Goal: Communication & Community: Answer question/provide support

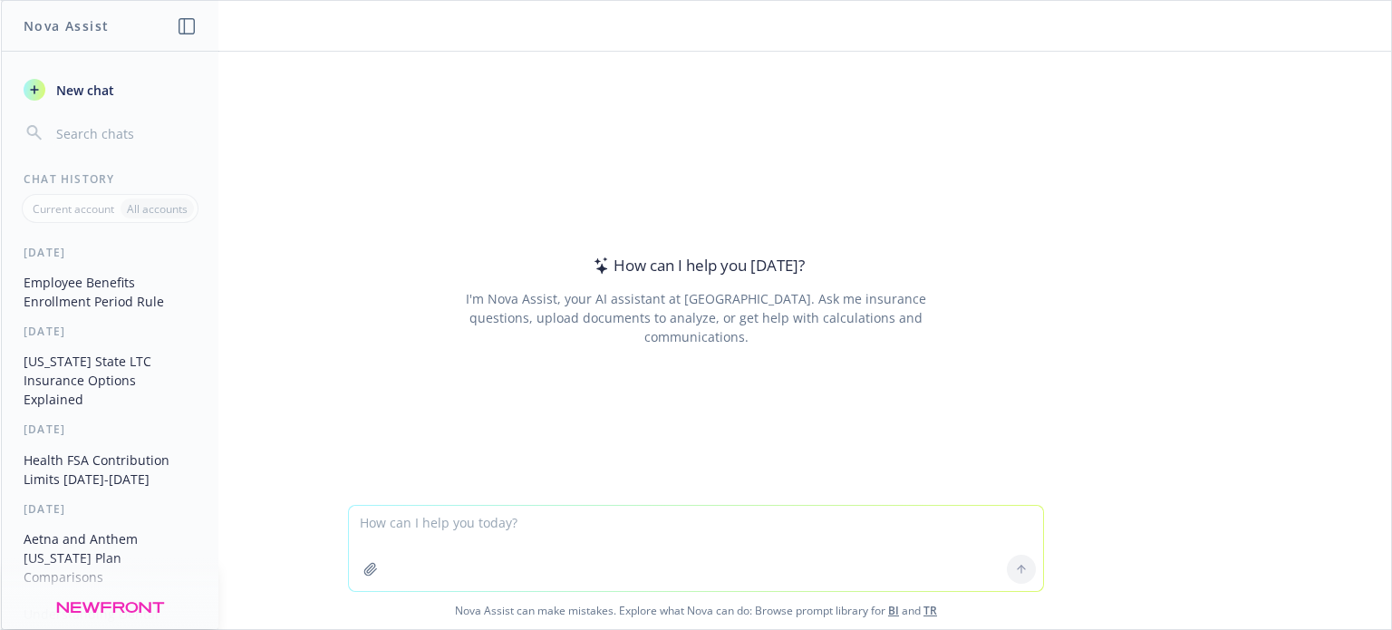
click at [91, 26] on h1 "Nova Assist" at bounding box center [66, 25] width 85 height 19
click at [182, 24] on icon "button" at bounding box center [187, 26] width 16 height 16
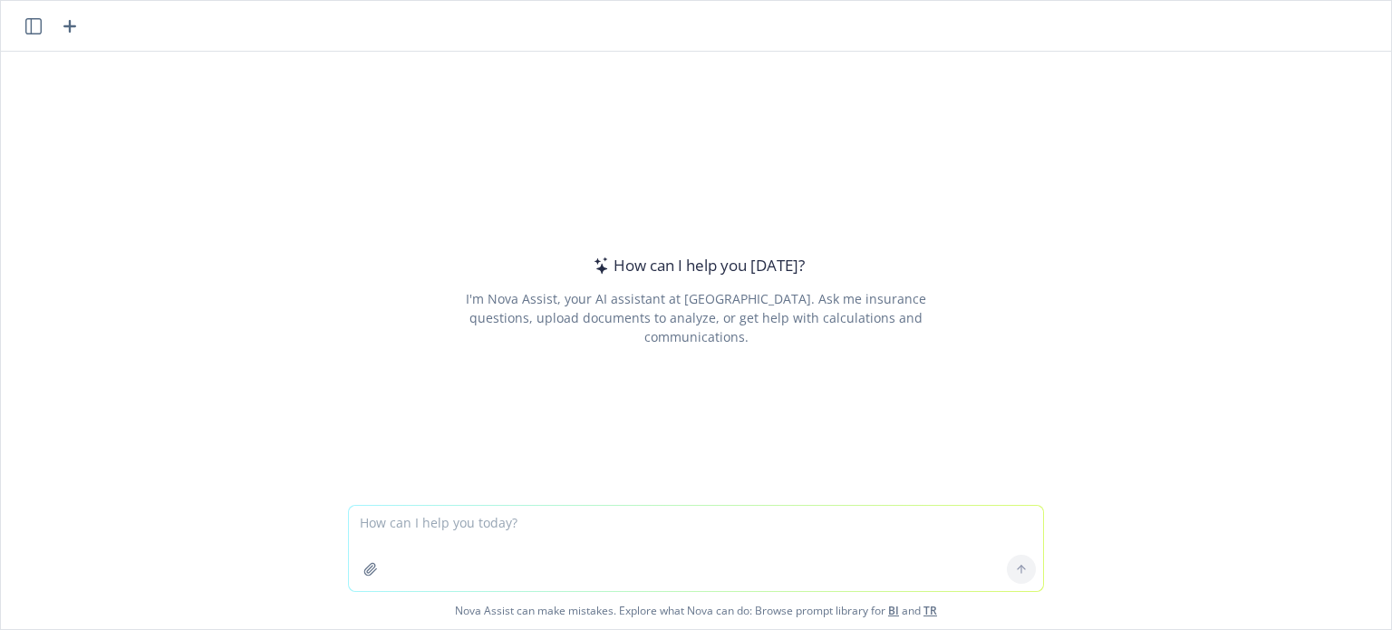
click at [29, 21] on icon "button" at bounding box center [33, 26] width 16 height 16
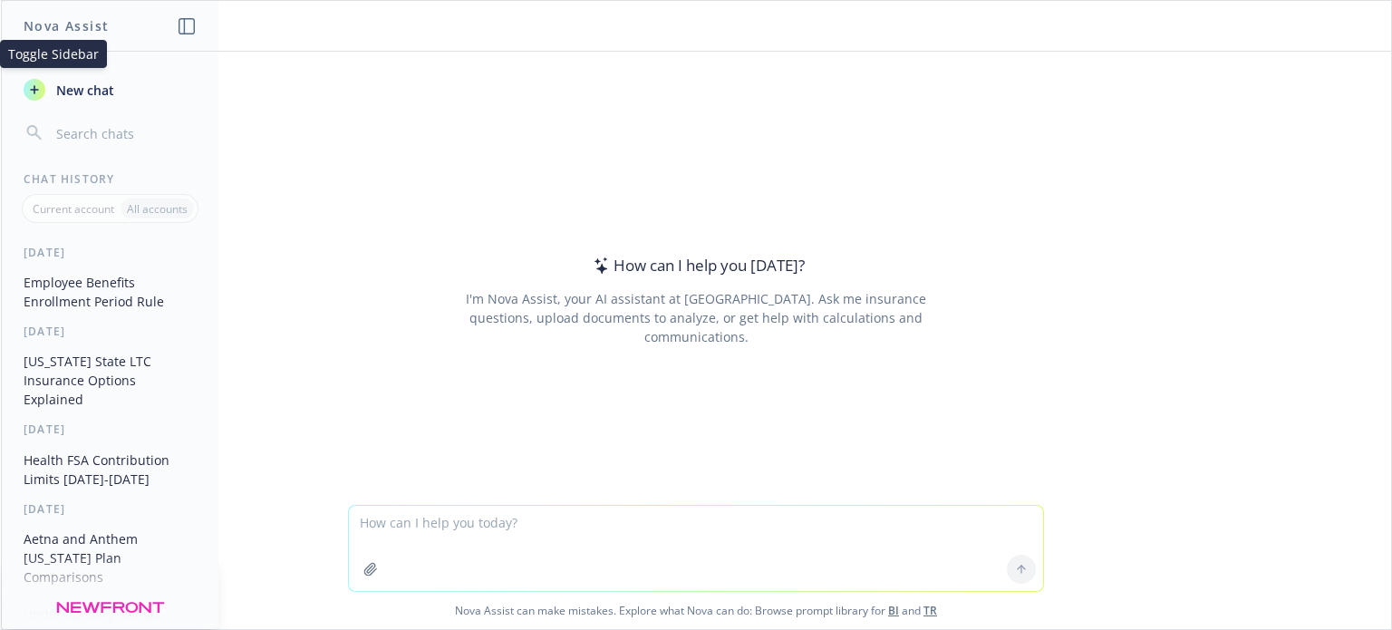
click at [496, 527] on textarea at bounding box center [696, 548] width 694 height 85
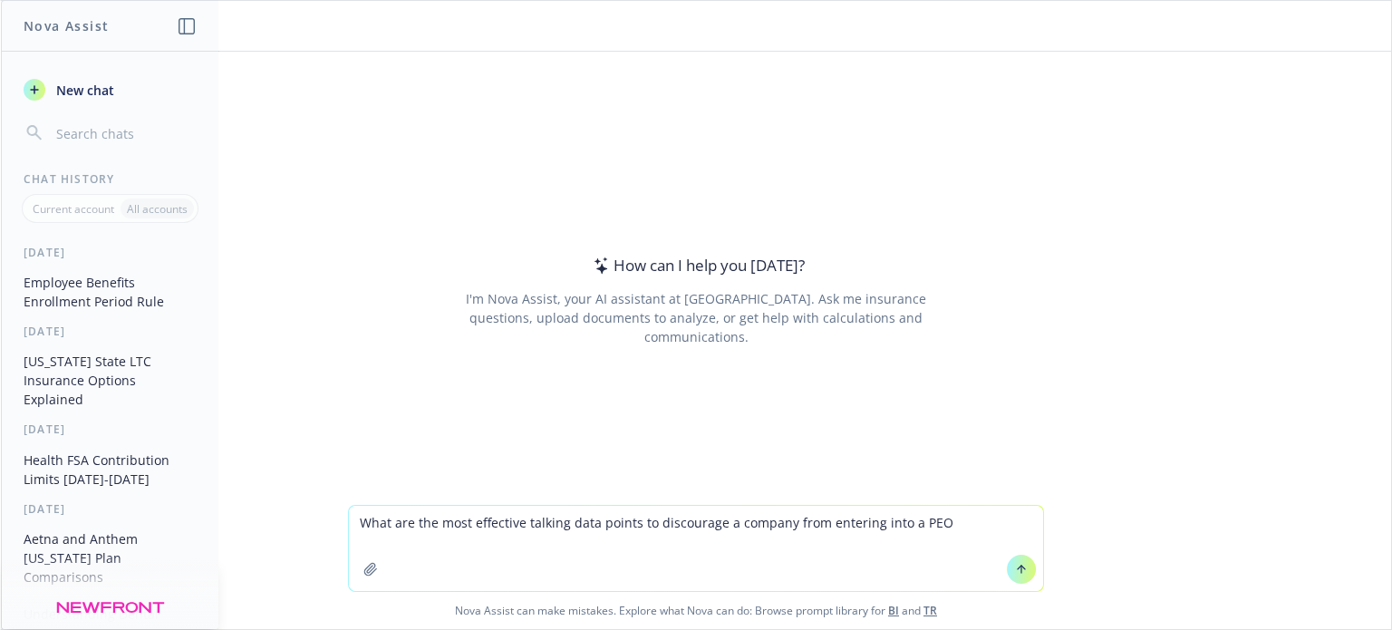
type textarea "What are the most effective talking data points to discourage a company from en…"
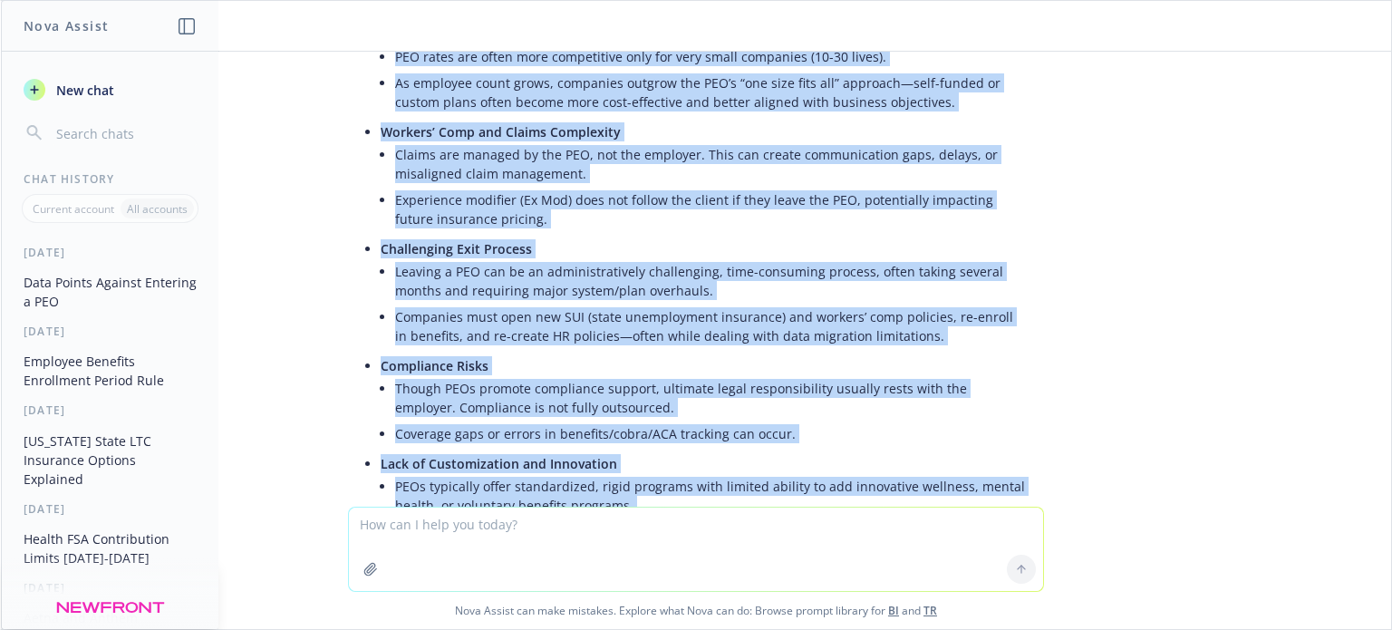
scroll to position [1105, 0]
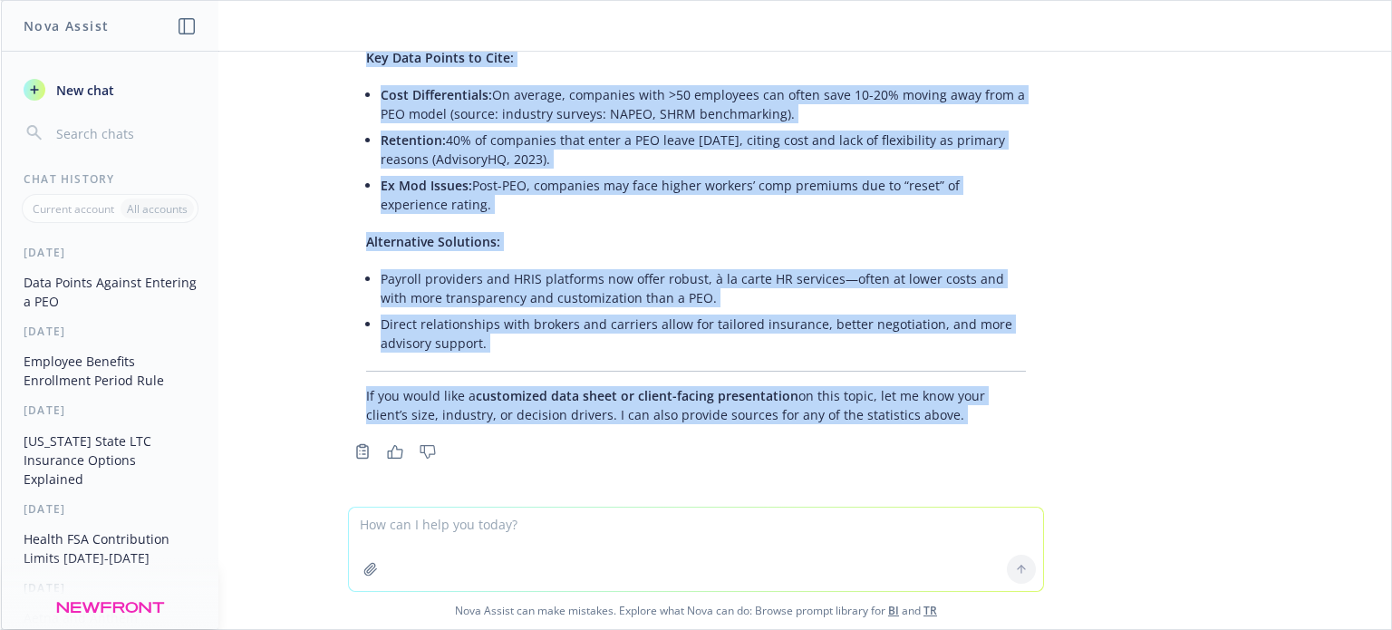
drag, startPoint x: 353, startPoint y: 267, endPoint x: 564, endPoint y: 208, distance: 219.5
copy div "Lore ip Dolorsi amet CO adi Elitsed Doeiusmod temporinci utlaboreetd magnaal en…"
click at [388, 451] on icon "button" at bounding box center [395, 452] width 15 height 14
click at [82, 86] on span "New chat" at bounding box center [84, 90] width 62 height 19
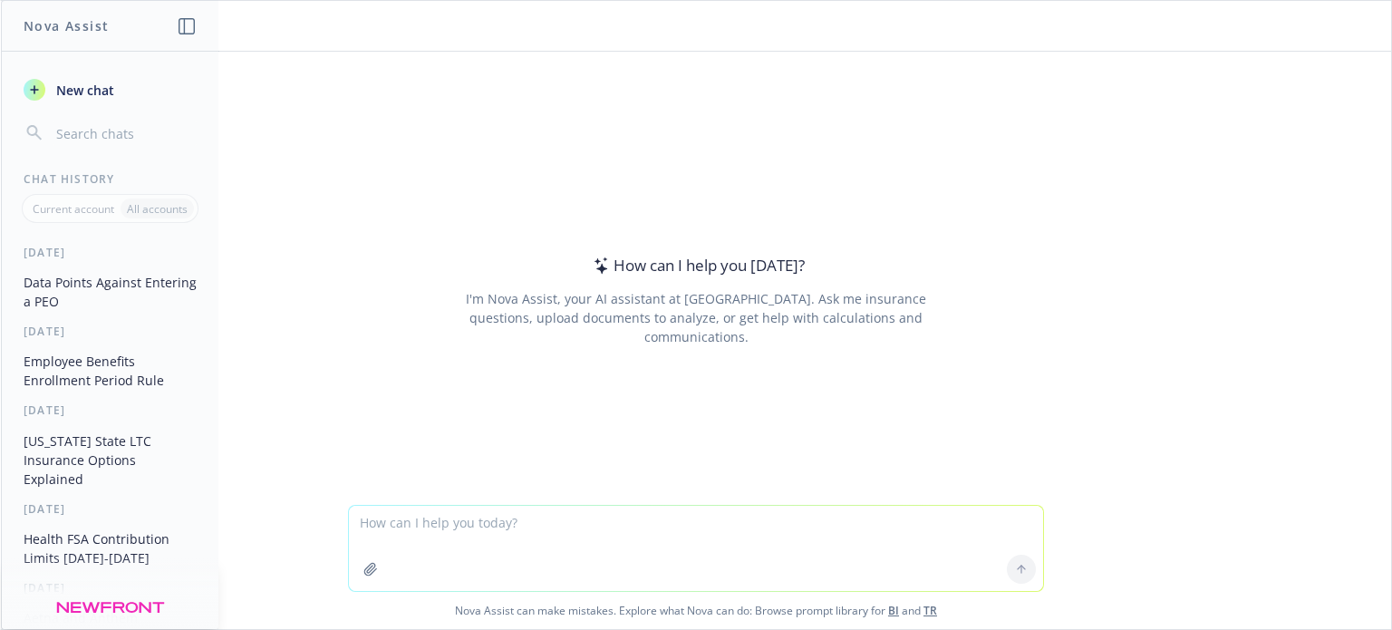
click at [589, 533] on textarea at bounding box center [696, 548] width 694 height 85
click at [373, 532] on textarea at bounding box center [696, 548] width 694 height 85
type textarea "c"
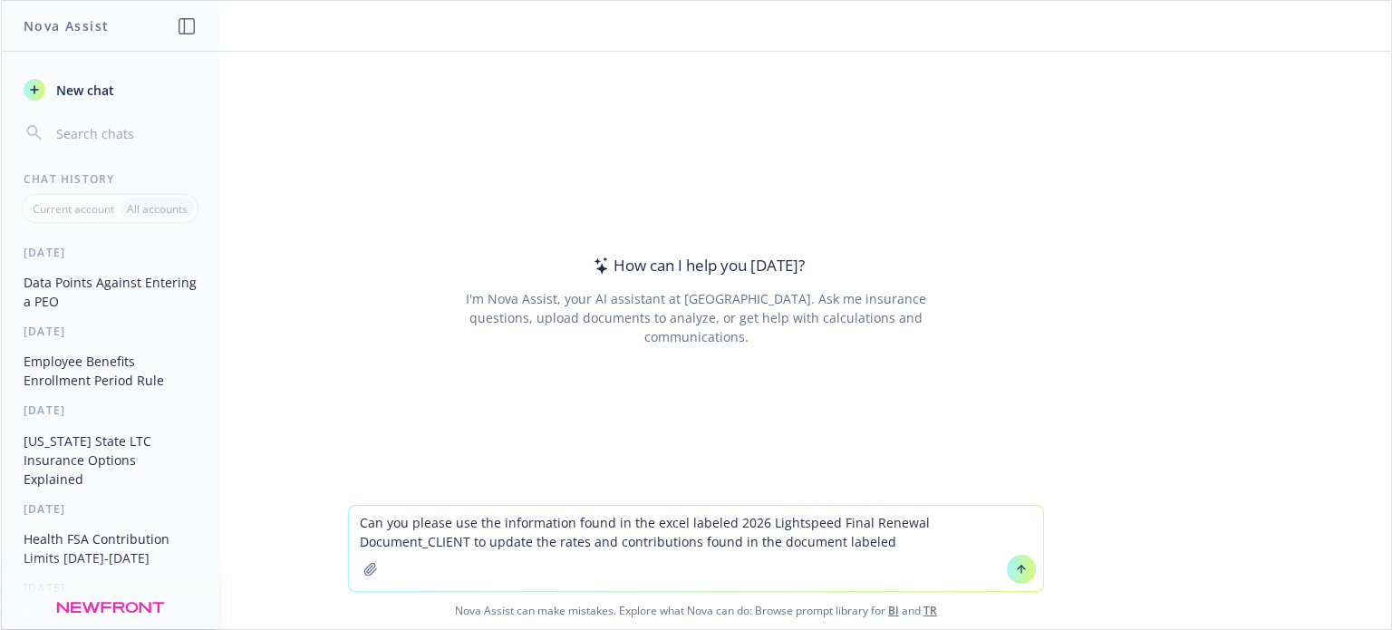
click at [775, 543] on textarea "Can you please use the information found in the excel labeled 2026 Lightspeed F…" at bounding box center [696, 548] width 694 height 85
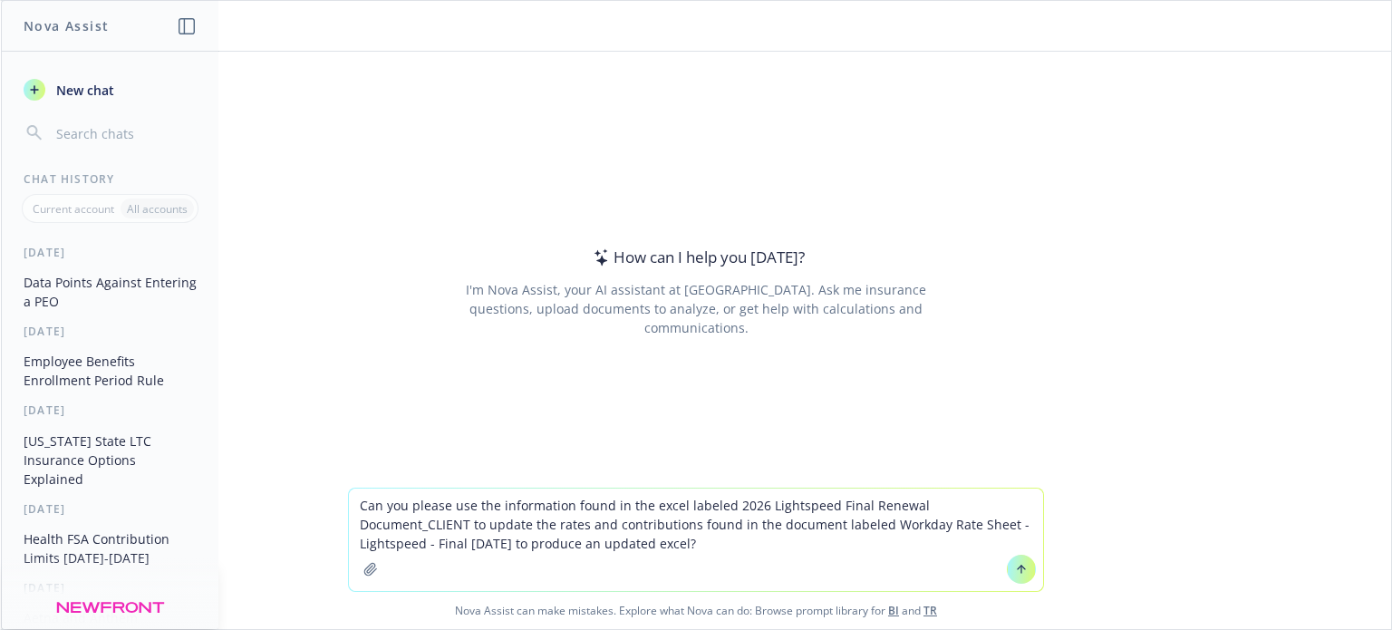
click at [364, 570] on icon "button" at bounding box center [370, 569] width 12 height 12
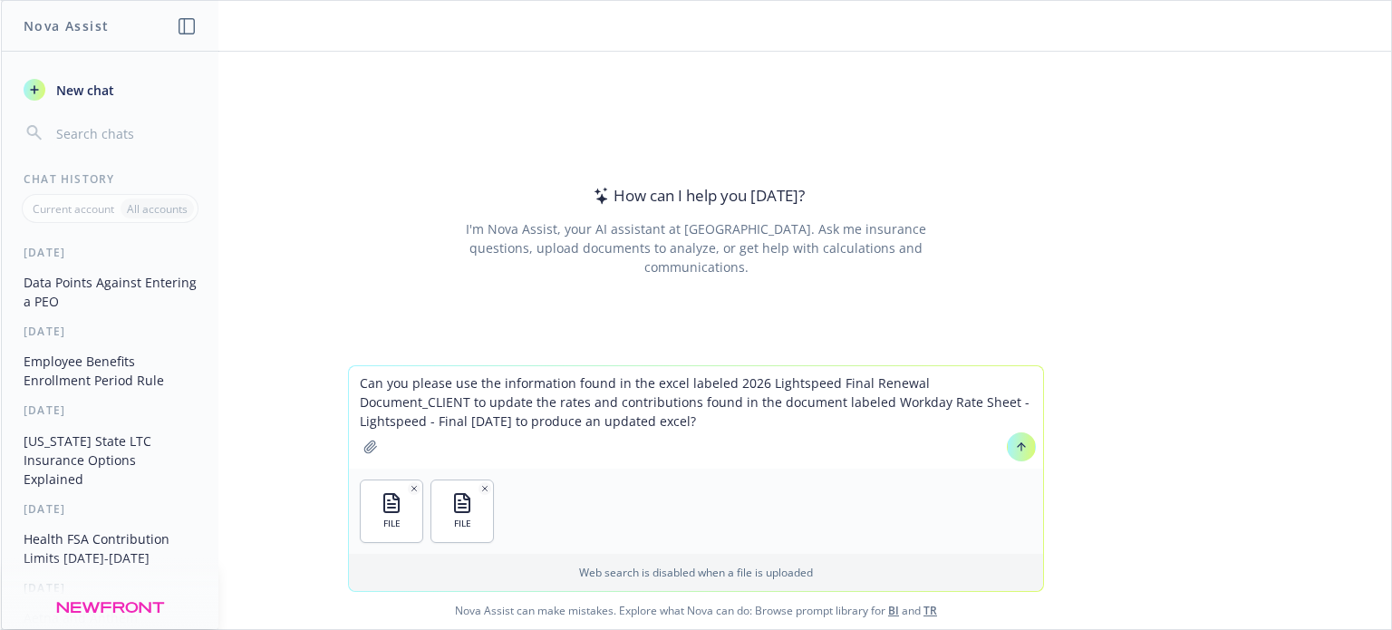
click at [677, 382] on textarea "Can you please use the information found in the excel labeled 2026 Lightspeed F…" at bounding box center [696, 417] width 694 height 102
click at [787, 380] on textarea "Can you please use the information found in the excel document labeled 2026 Lig…" at bounding box center [696, 417] width 694 height 102
click at [460, 402] on textarea "Can you please use the information found in the excel document labeled "2026 Li…" at bounding box center [696, 417] width 694 height 102
drag, startPoint x: 772, startPoint y: 401, endPoint x: 768, endPoint y: 414, distance: 13.5
click at [769, 404] on textarea "Can you please use the information found in the excel document labeled "2026 Li…" at bounding box center [696, 417] width 694 height 102
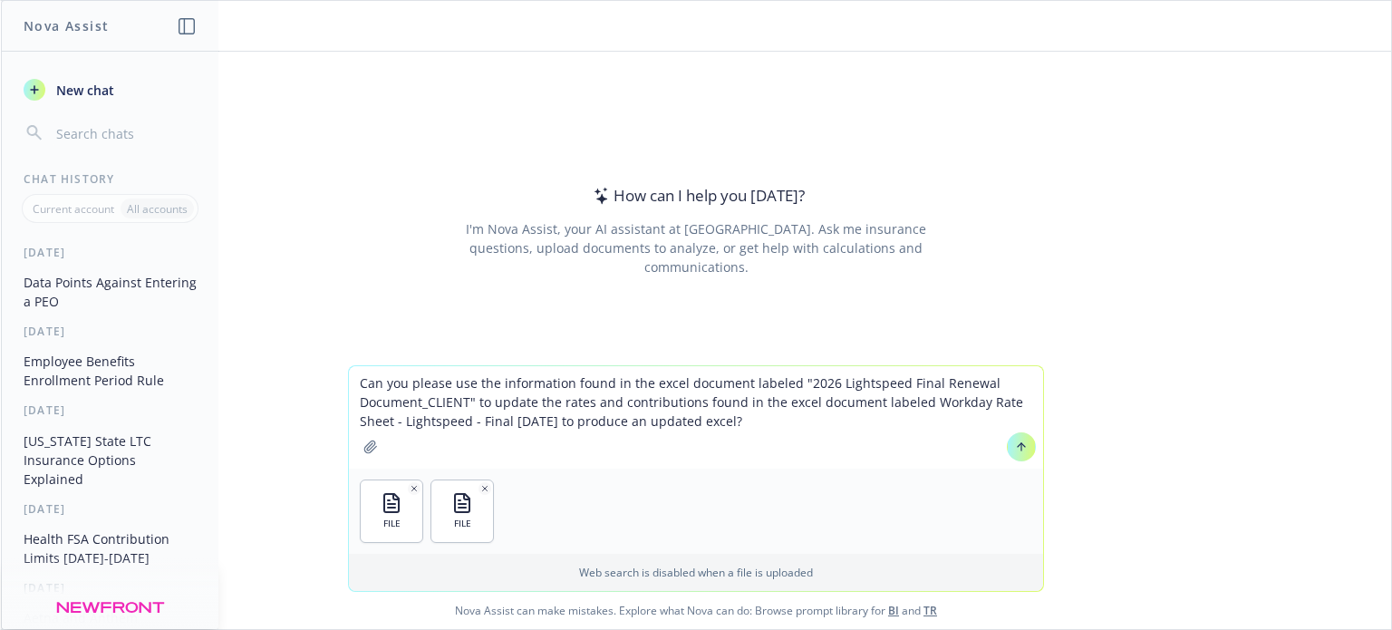
click at [917, 395] on textarea "Can you please use the information found in the excel document labeled "2026 Li…" at bounding box center [696, 417] width 694 height 102
drag, startPoint x: 545, startPoint y: 422, endPoint x: 551, endPoint y: 481, distance: 59.2
click at [545, 424] on textarea "Can you please use the information found in the excel document labeled "2026 Li…" at bounding box center [696, 417] width 694 height 102
type textarea "Can you please use the information found in the excel document labeled "2026 Li…"
click at [1015, 444] on icon at bounding box center [1021, 446] width 13 height 13
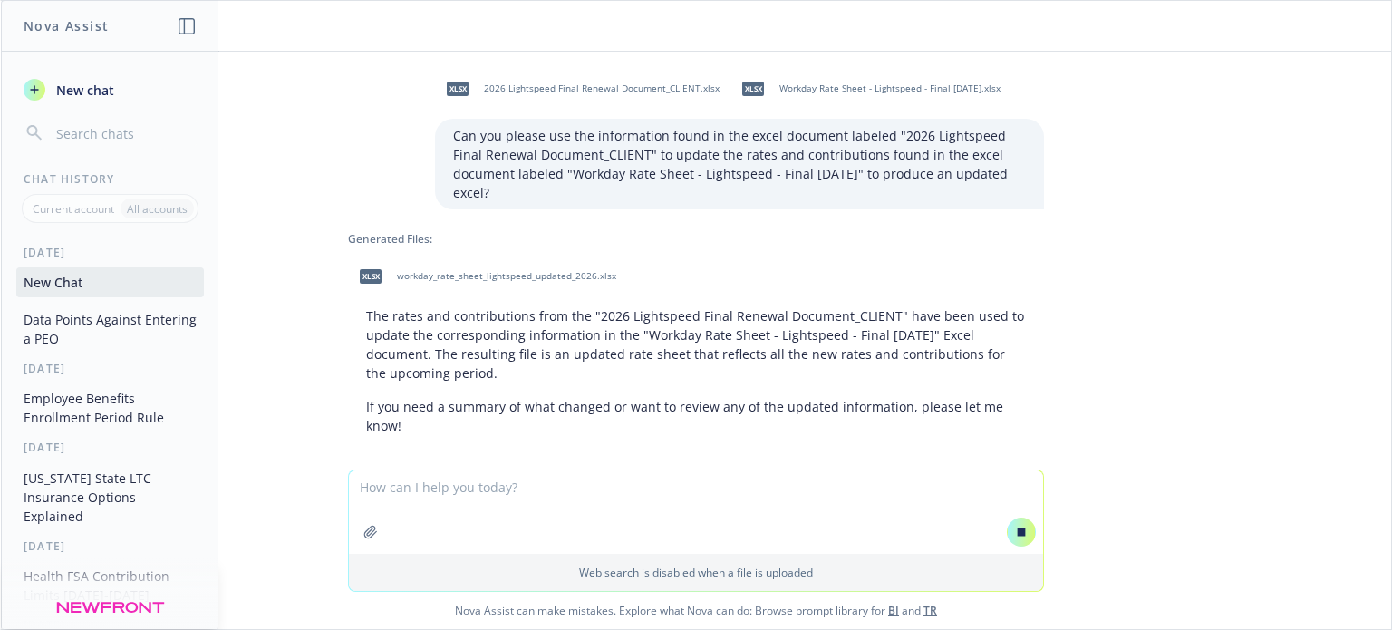
scroll to position [10, 0]
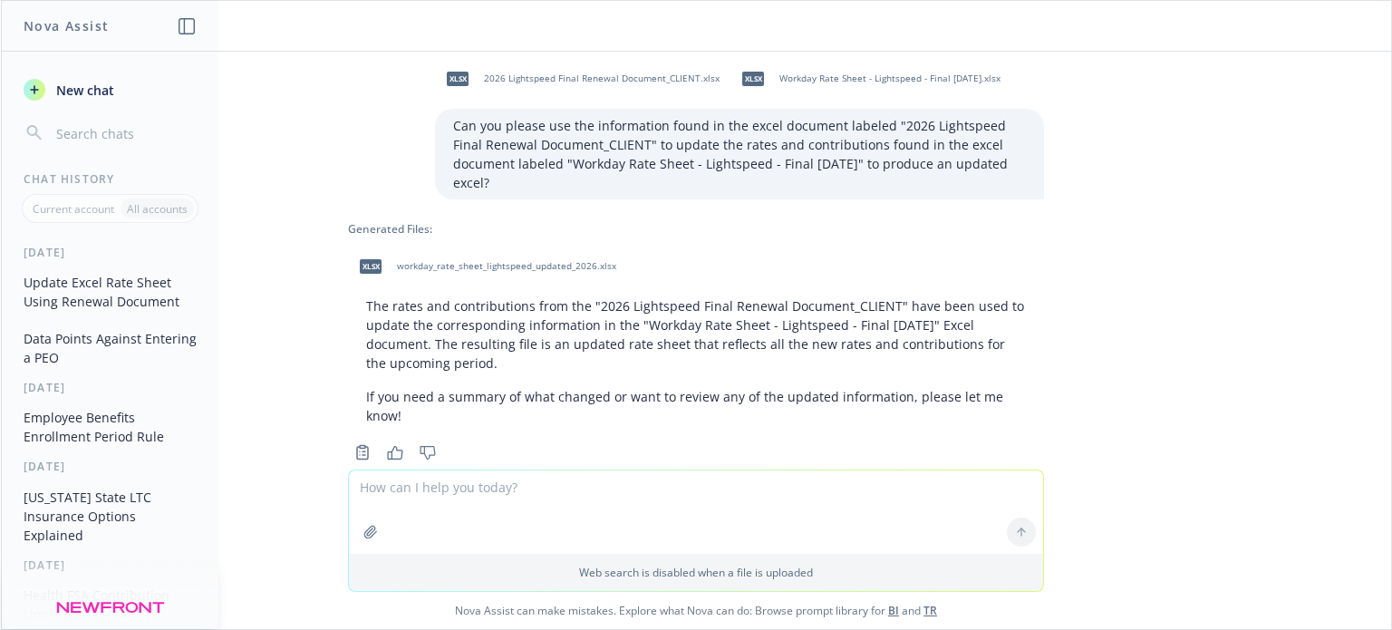
click at [438, 260] on span "workday_rate_sheet_lightspeed_updated_2026.xlsx" at bounding box center [506, 266] width 219 height 12
drag, startPoint x: 469, startPoint y: 521, endPoint x: 478, endPoint y: 507, distance: 17.1
click at [468, 516] on textarea at bounding box center [696, 511] width 694 height 83
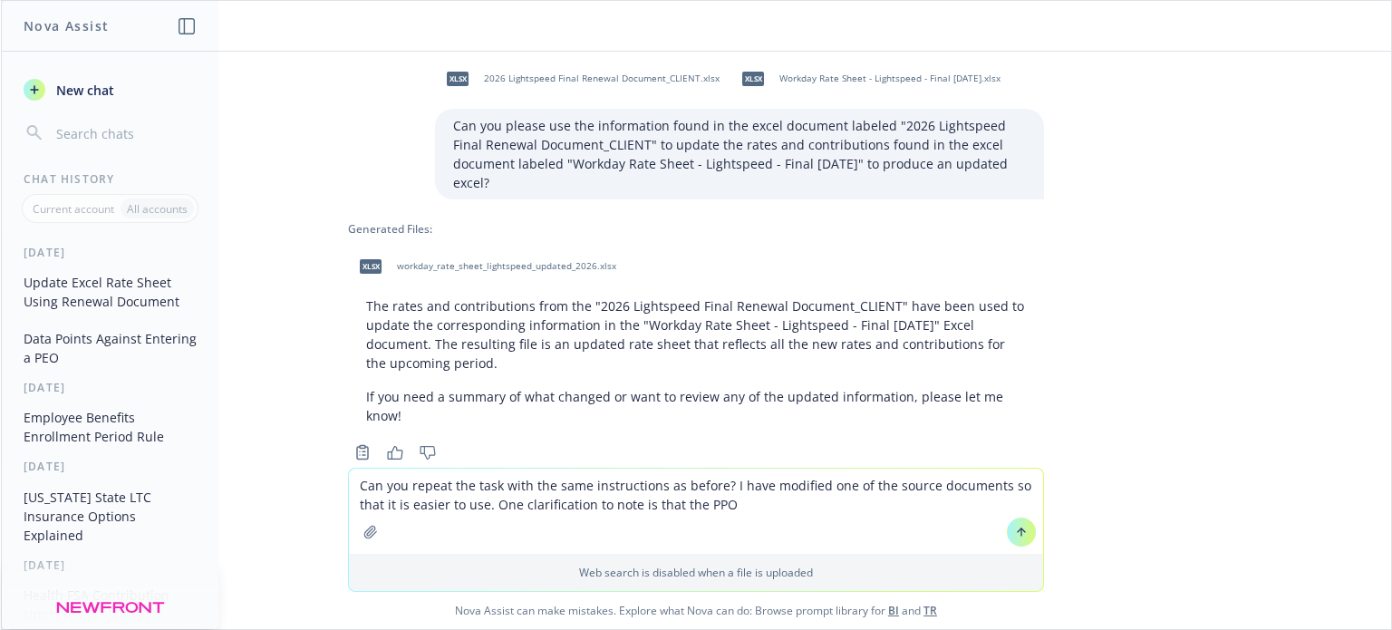
click at [727, 500] on textarea "Can you repeat the task with the same instructions as before? I have modified o…" at bounding box center [696, 511] width 694 height 85
click at [822, 505] on textarea "Can you repeat the task with the same instructions as before? I have modified o…" at bounding box center [696, 511] width 694 height 85
click at [749, 508] on textarea "Can you repeat the task with the same instructions as before? I have modified o…" at bounding box center [696, 511] width 694 height 85
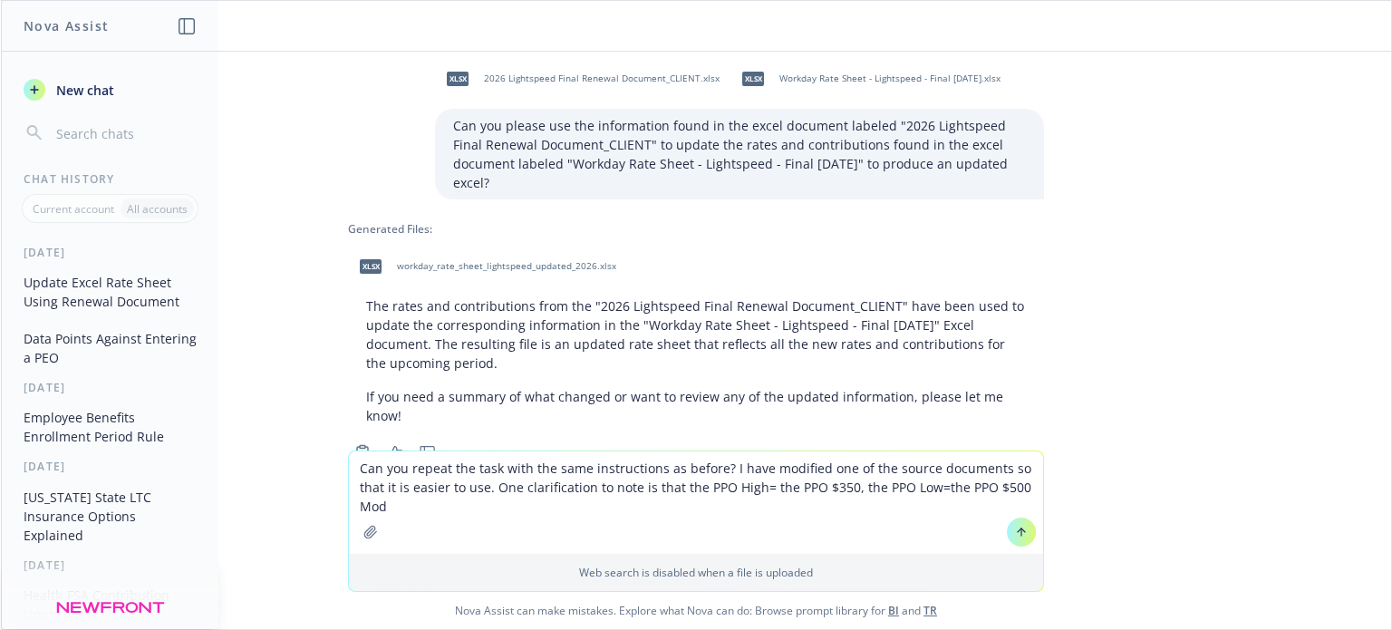
click at [868, 484] on textarea "Can you repeat the task with the same instructions as before? I have modified o…" at bounding box center [696, 502] width 694 height 102
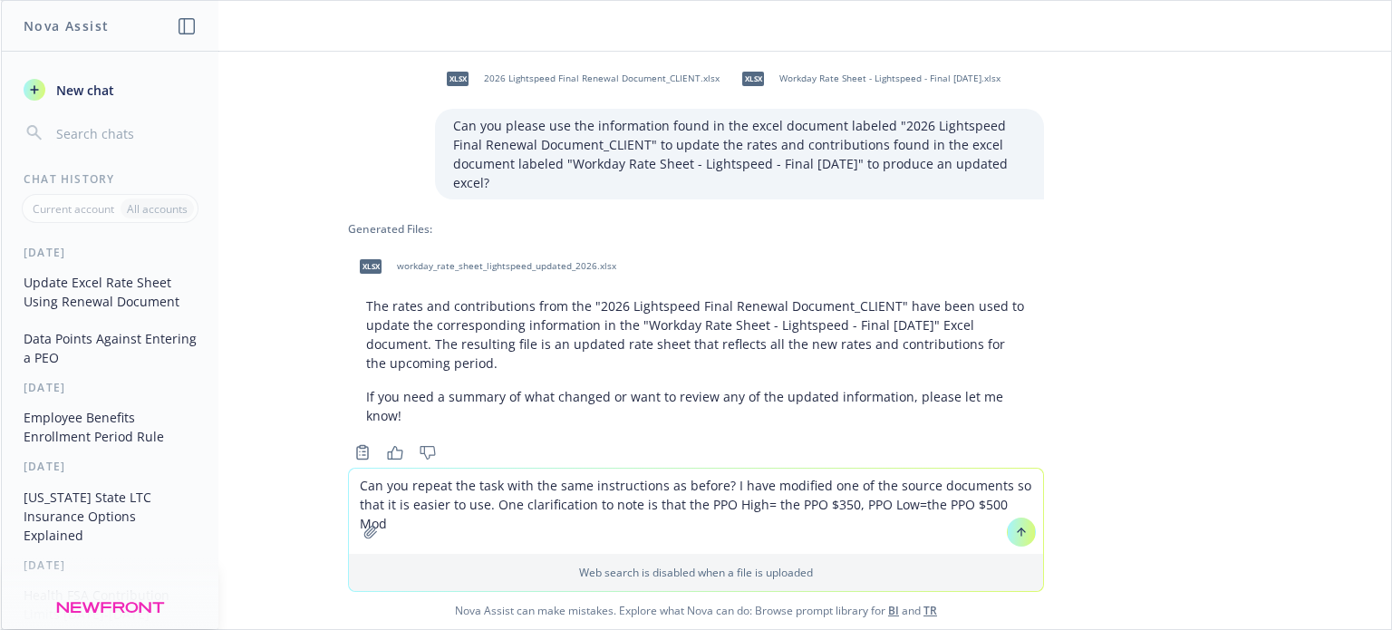
click at [931, 506] on textarea "Can you repeat the task with the same instructions as before? I have modified o…" at bounding box center [696, 511] width 694 height 85
click at [1006, 503] on textarea "Can you repeat the task with the same instructions as before? I have modified o…" at bounding box center [696, 511] width 694 height 85
click at [695, 504] on textarea "Can you repeat the task with the same instructions as before? I have modified o…" at bounding box center [696, 511] width 694 height 85
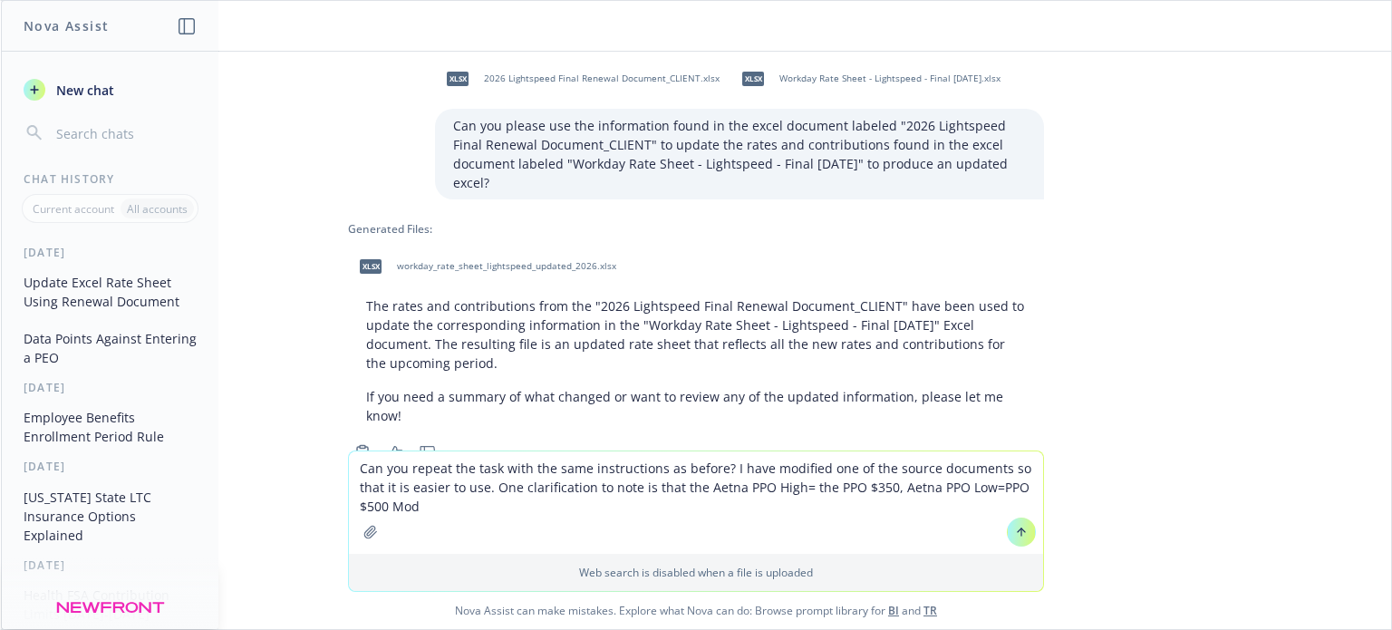
click at [419, 503] on textarea "Can you repeat the task with the same instructions as before? I have modified o…" at bounding box center [696, 502] width 694 height 102
click at [607, 506] on textarea "Can you repeat the task with the same instructions as before? I have modified o…" at bounding box center [696, 502] width 694 height 102
click at [685, 508] on textarea "Can you repeat the task with the same instructions as before? I have modified o…" at bounding box center [696, 502] width 694 height 102
click at [692, 498] on textarea "Can you repeat the task with the same instructions as before? I have modified o…" at bounding box center [696, 502] width 694 height 102
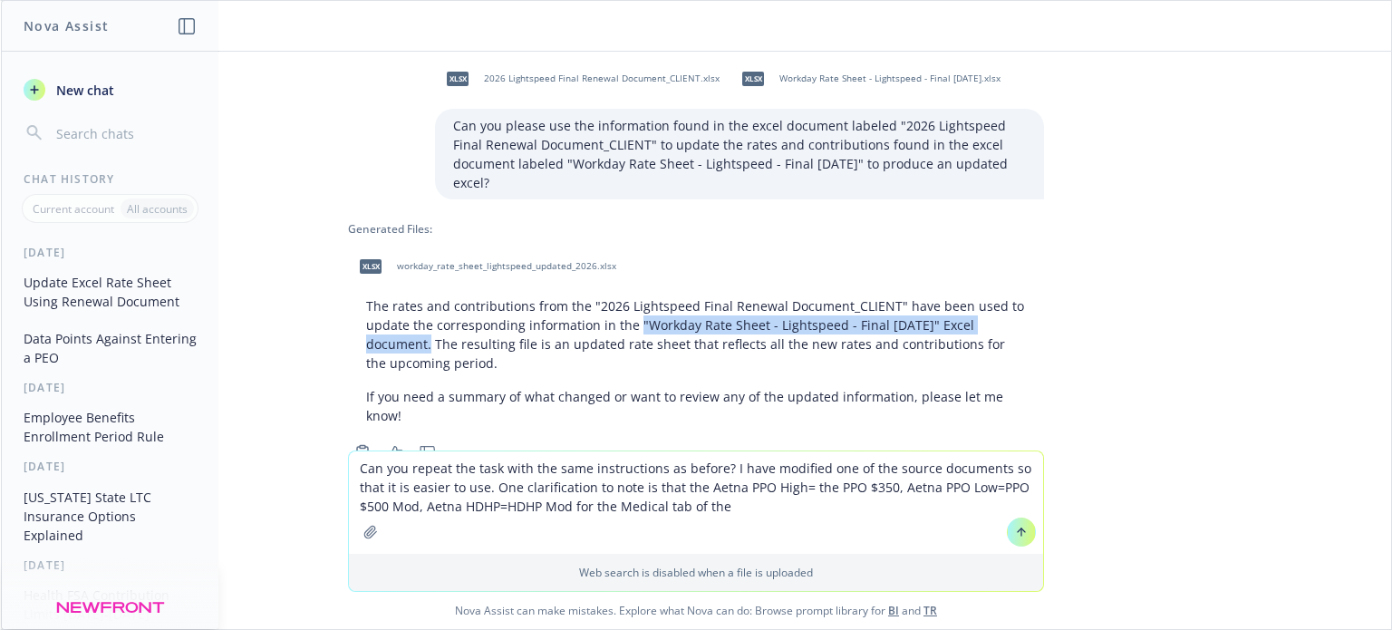
drag, startPoint x: 1005, startPoint y: 305, endPoint x: 622, endPoint y: 306, distance: 383.3
click at [622, 306] on p "The rates and contributions from the "2026 Lightspeed Final Renewal Document_CL…" at bounding box center [696, 334] width 660 height 76
copy p ""Workday Rate Sheet - Lightspeed - Final [DATE]" Excel document"
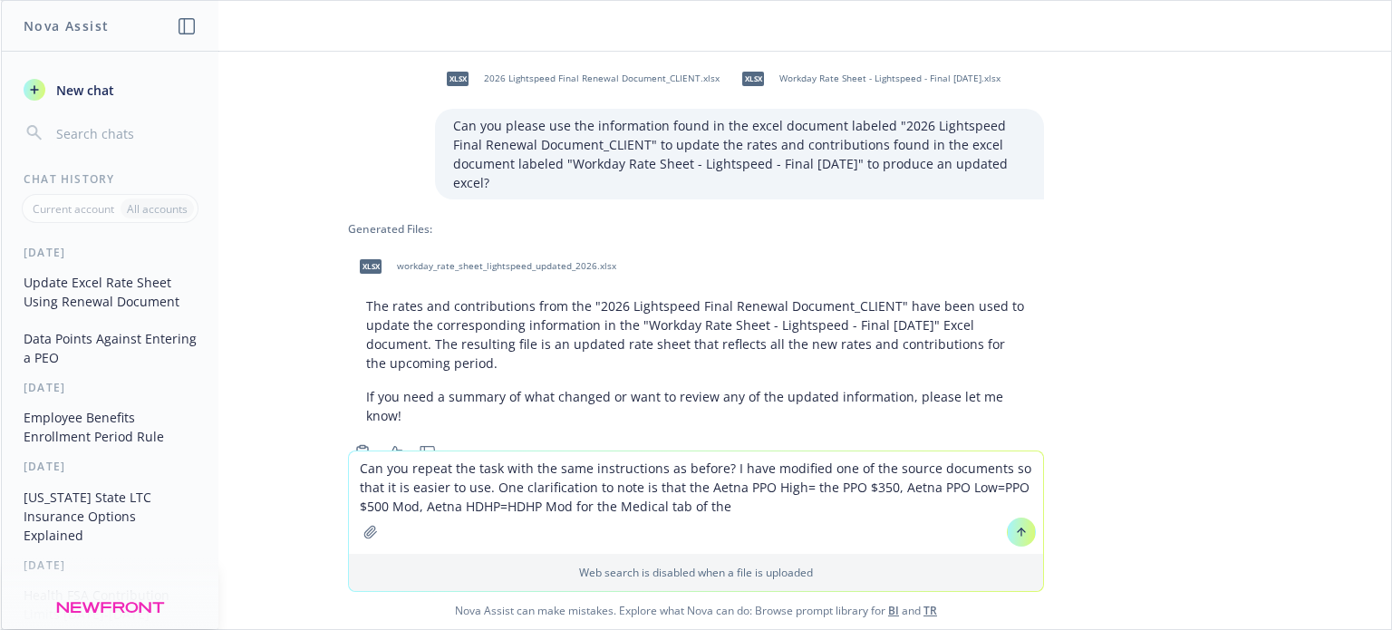
click at [736, 506] on textarea "Can you repeat the task with the same instructions as before? I have modified o…" at bounding box center [696, 502] width 694 height 102
paste textarea ""Workday Rate Sheet - Lightspeed - Final [DATE]" Excel document"
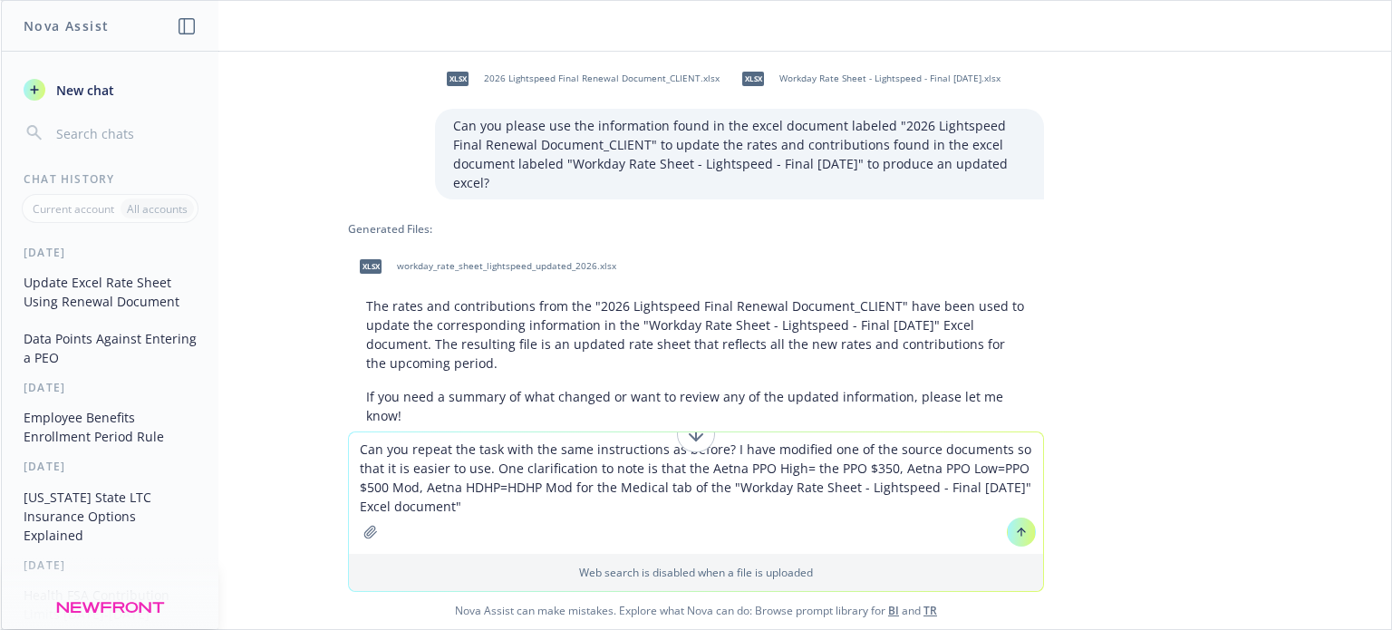
type textarea "Can you repeat the task with the same instructions as before? I have modified o…"
click at [363, 532] on icon "button" at bounding box center [370, 532] width 14 height 14
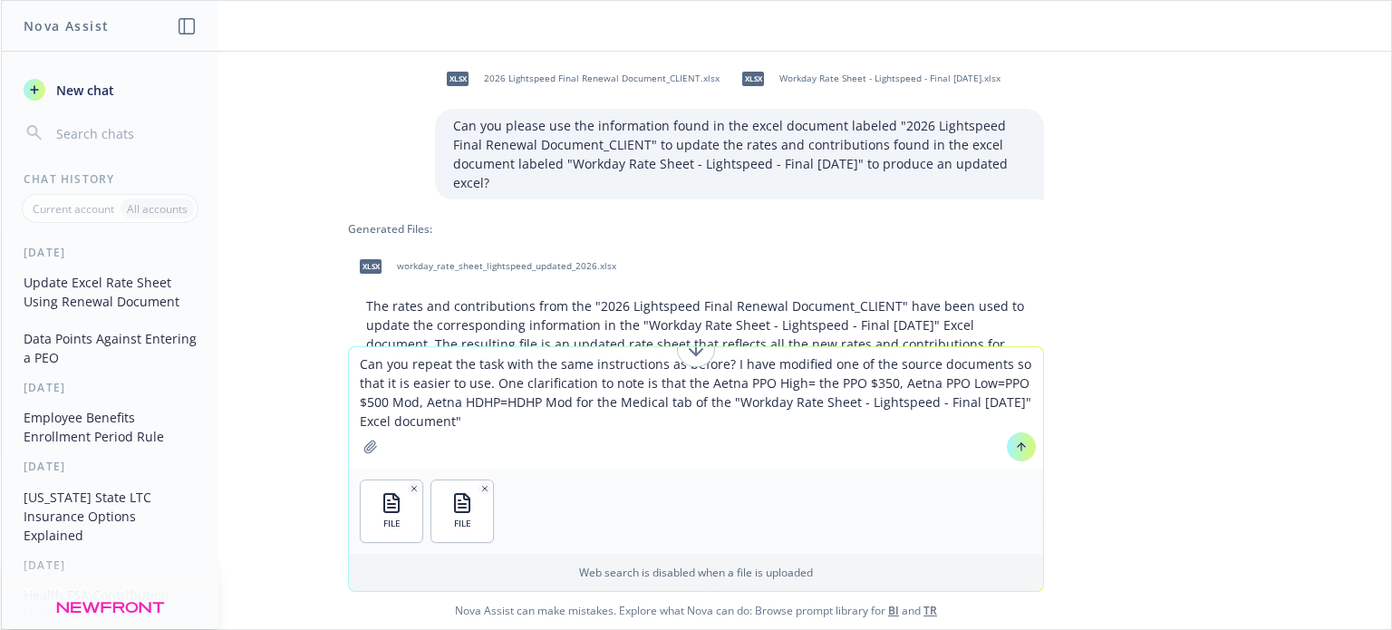
click at [356, 432] on button "button" at bounding box center [370, 446] width 29 height 29
click at [1016, 446] on icon at bounding box center [1021, 446] width 13 height 13
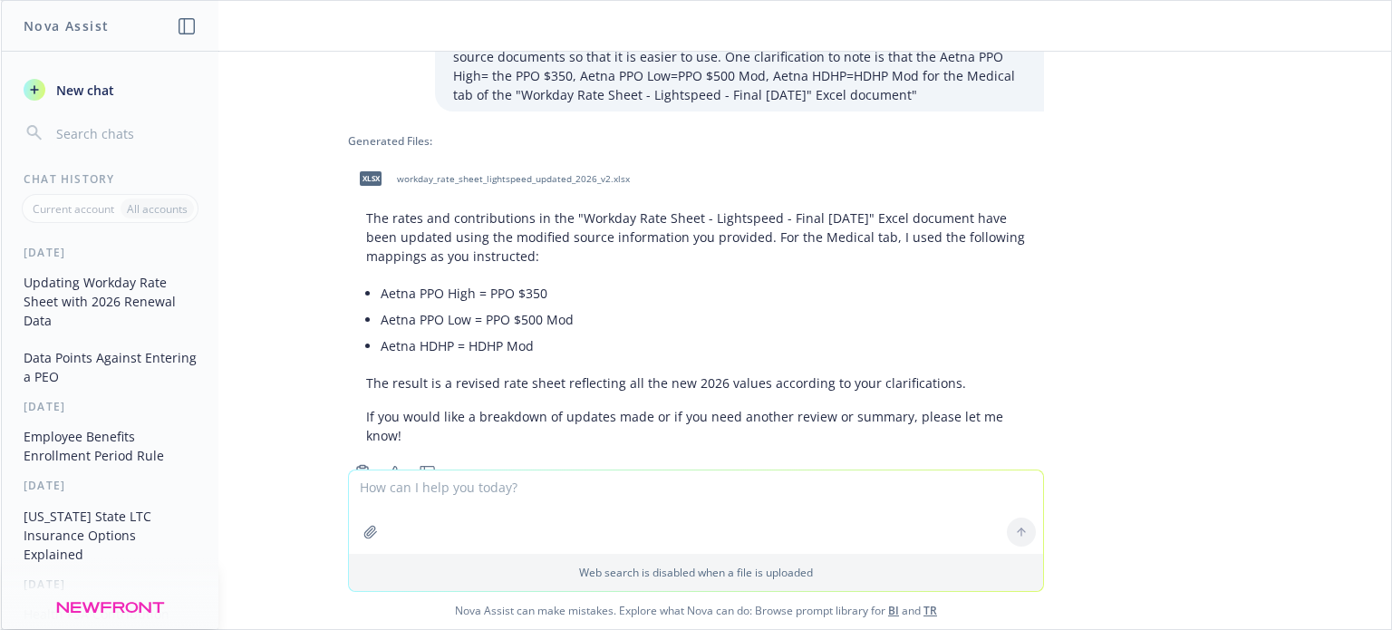
scroll to position [529, 0]
click at [539, 172] on span "workday_rate_sheet_lightspeed_updated_2026_v2.xlsx" at bounding box center [513, 178] width 233 height 12
click at [424, 172] on span "workday_rate_sheet_lightspeed_updated_2026_v2.xlsx" at bounding box center [513, 178] width 233 height 12
click at [425, 494] on textarea at bounding box center [696, 511] width 694 height 83
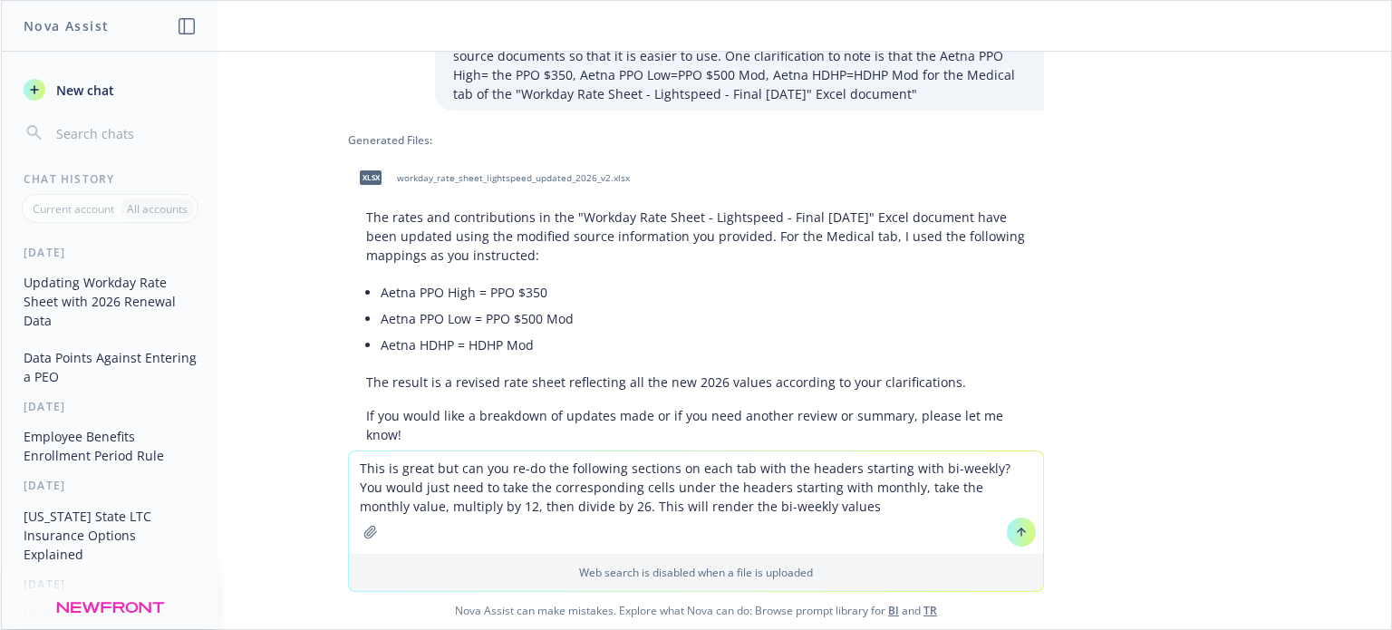
click at [971, 467] on textarea "This is great but can you re-do the following sections on each tab with the hea…" at bounding box center [696, 502] width 694 height 102
type textarea "This is great but can you re-do the following sections on each tab with the hea…"
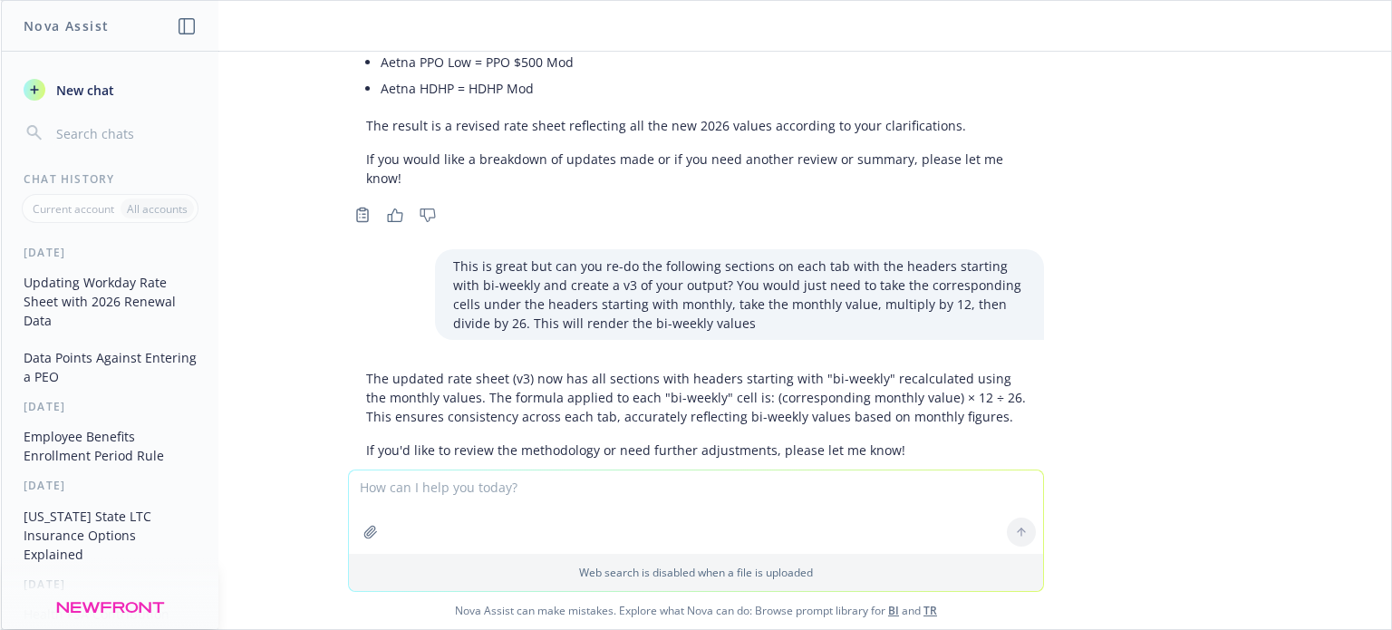
scroll to position [801, 0]
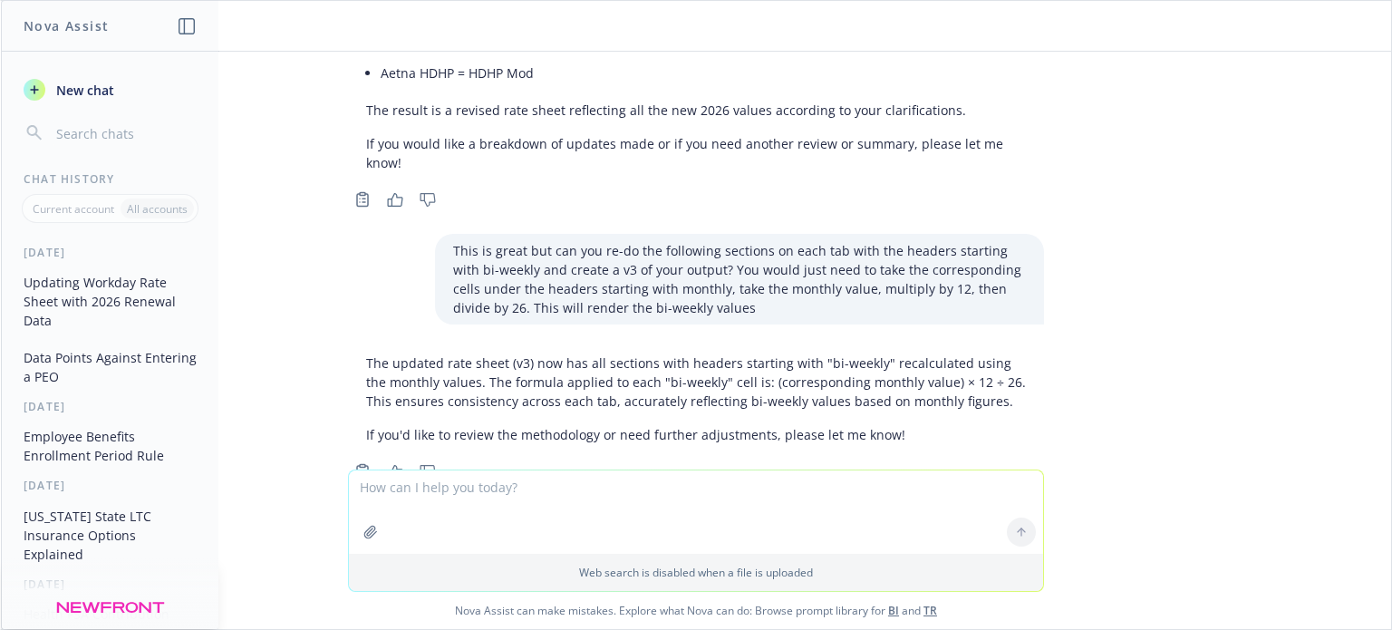
click at [1082, 369] on div "xlsx 2026 Lightspeed Final Renewal Document_CLIENT.xlsx xlsx Workday Rate Sheet…" at bounding box center [696, 261] width 1390 height 418
click at [576, 491] on textarea at bounding box center [696, 511] width 694 height 83
type textarea "Where is v3, can you please provide?"
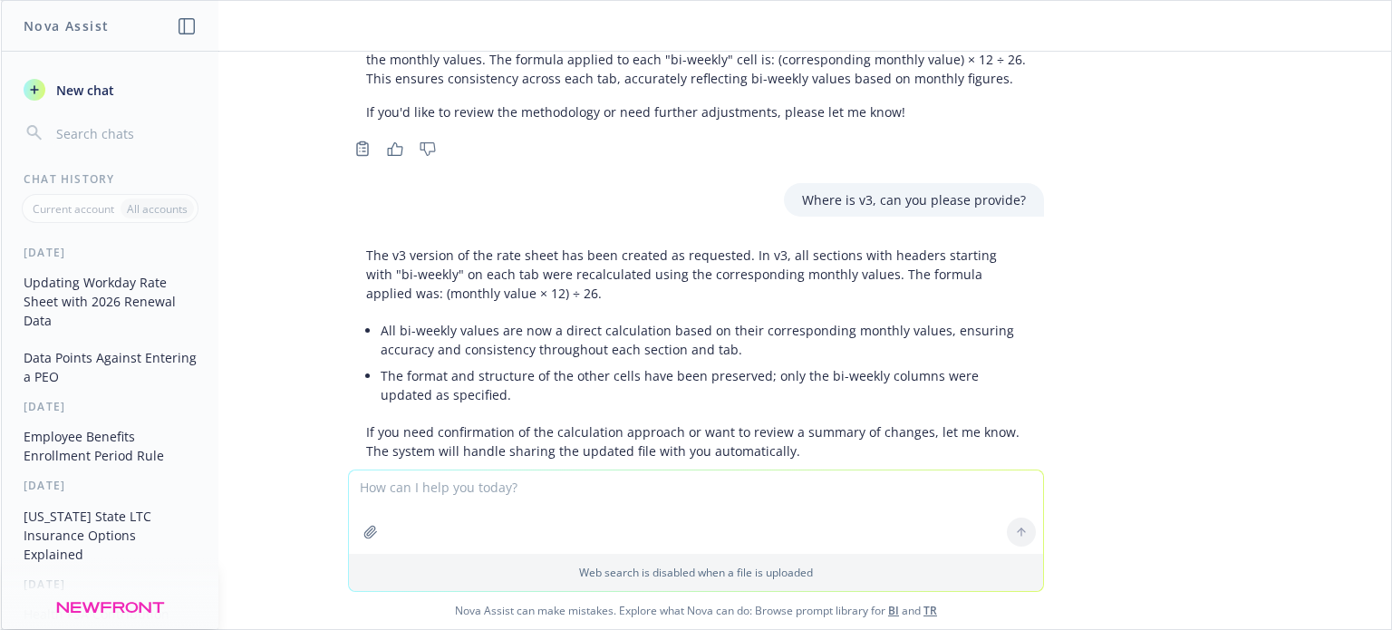
scroll to position [1140, 0]
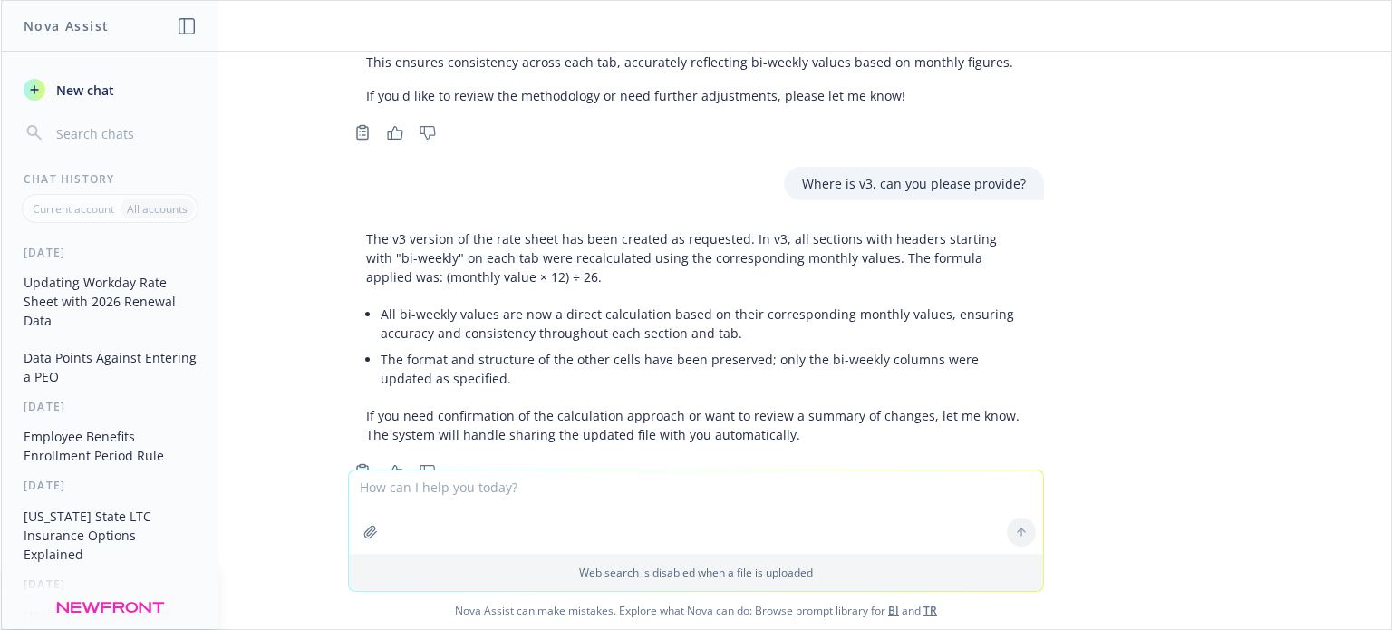
click at [551, 515] on textarea at bounding box center [696, 511] width 694 height 83
type textarea "I don't see where to download v3 and I need the excel output"
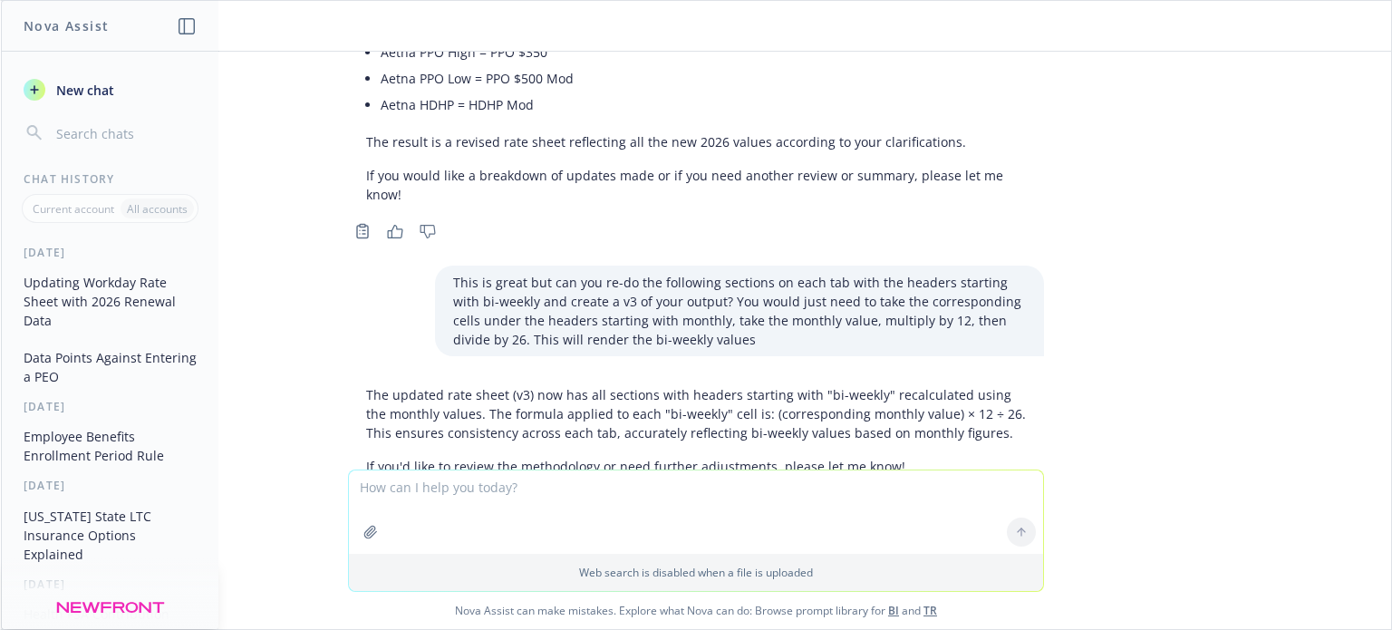
scroll to position [750, 0]
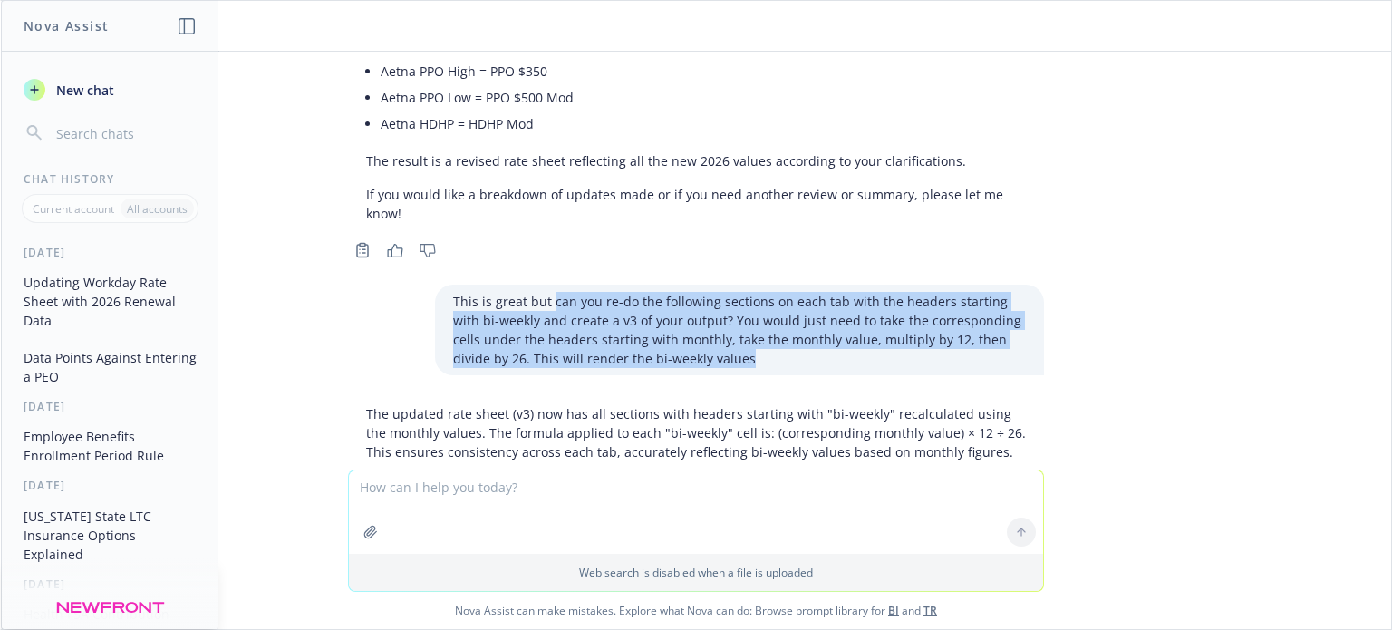
drag, startPoint x: 685, startPoint y: 304, endPoint x: 536, endPoint y: 249, distance: 158.3
click at [536, 292] on p "This is great but can you re-do the following sections on each tab with the hea…" at bounding box center [739, 330] width 573 height 76
copy p "can you re-do the following sections on each tab with the headers starting with…"
click at [72, 87] on span "New chat" at bounding box center [84, 90] width 62 height 19
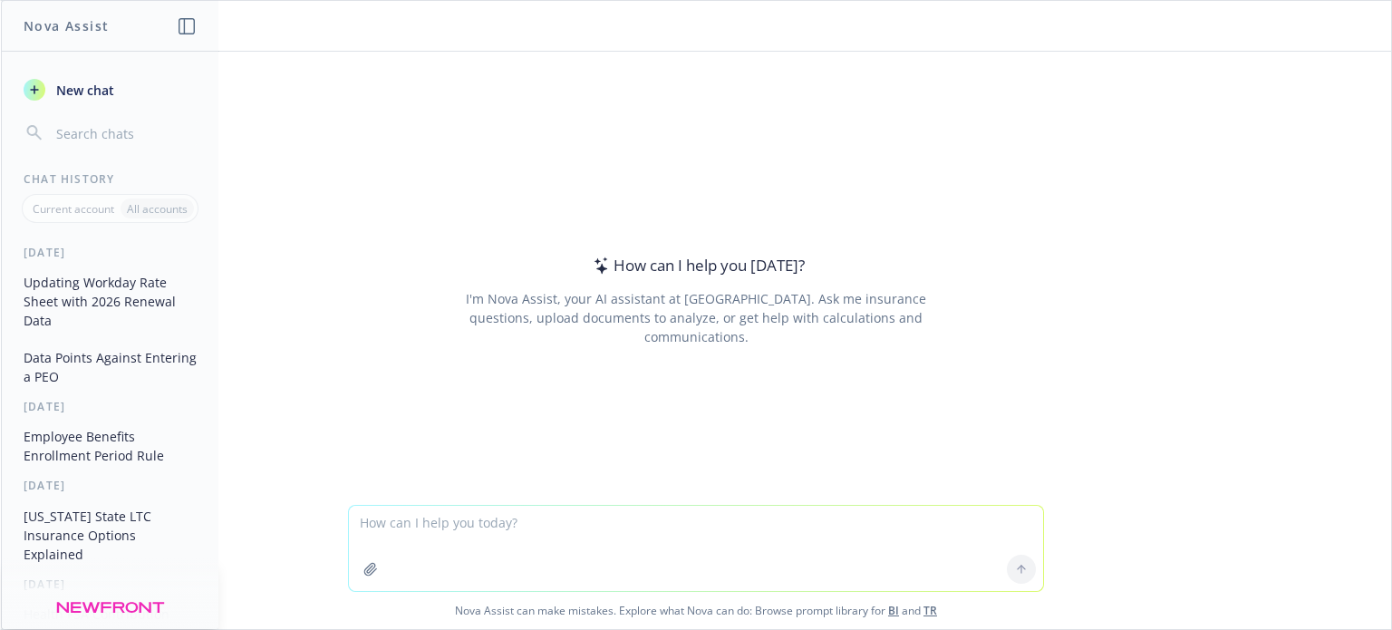
click at [384, 536] on textarea at bounding box center [696, 548] width 694 height 85
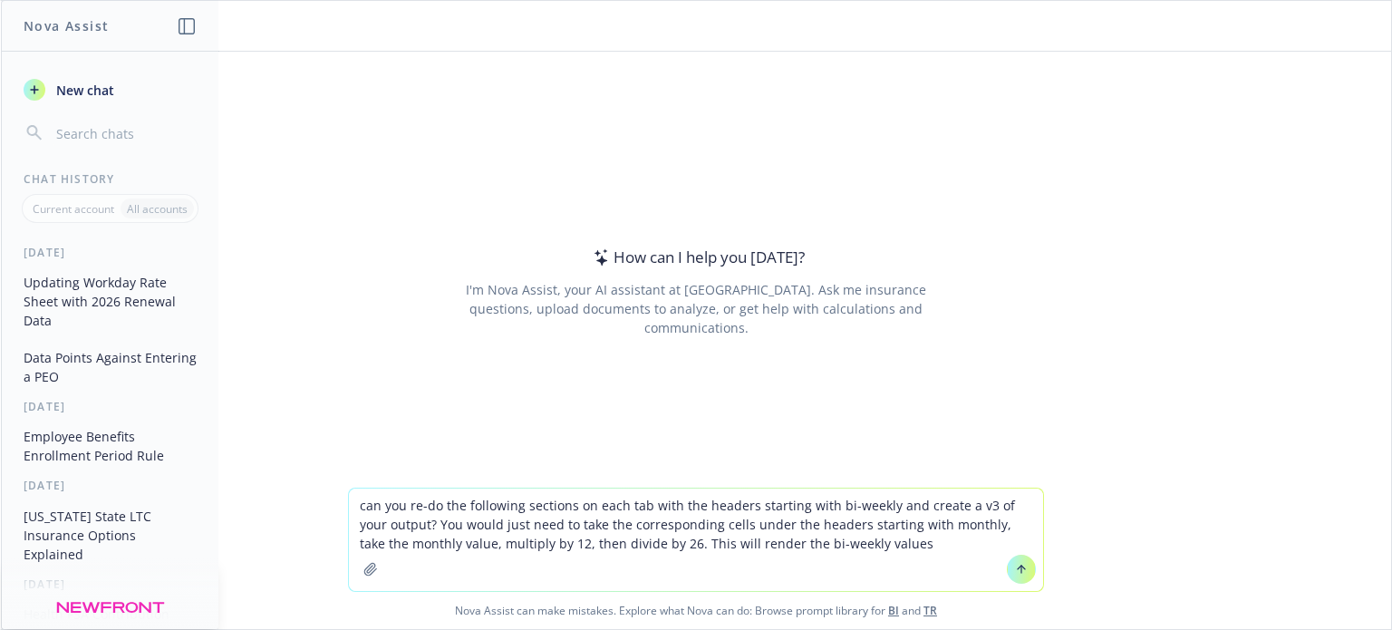
click at [361, 504] on textarea "can you re-do the following sections on each tab with the headers starting with…" at bounding box center [696, 539] width 694 height 102
type textarea "Can you re-do the following sections on each tab with the headers starting with…"
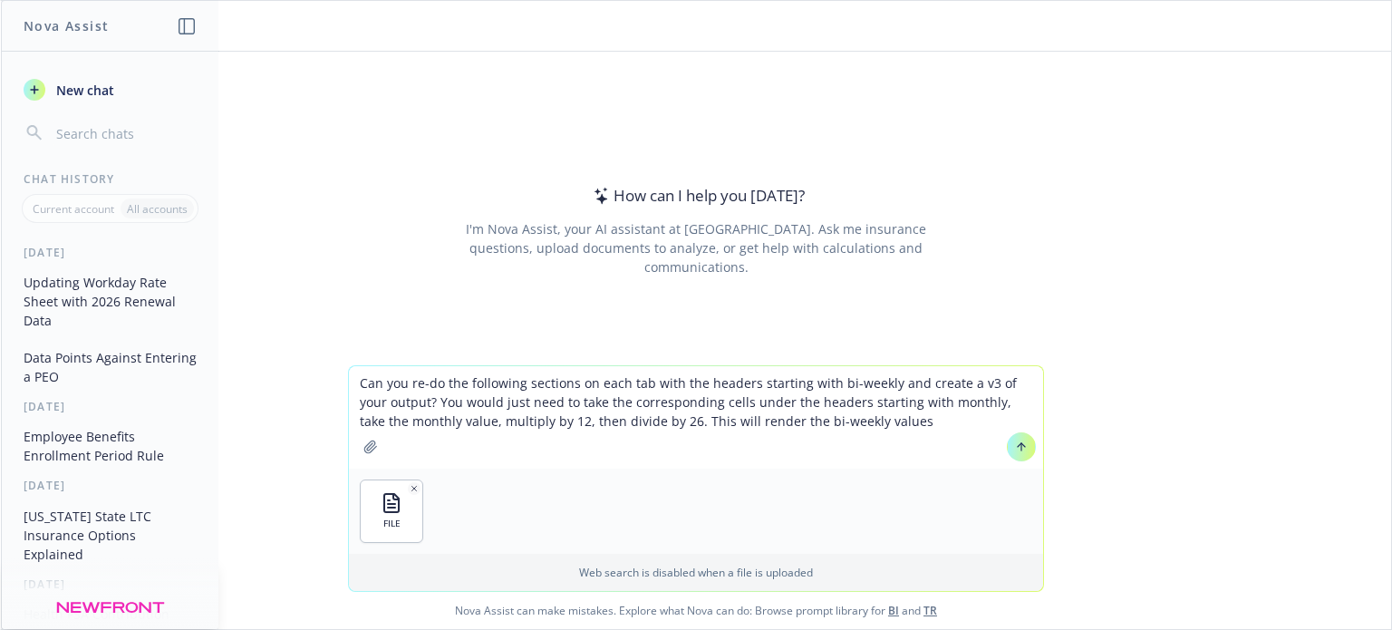
click at [1015, 449] on icon at bounding box center [1021, 446] width 13 height 13
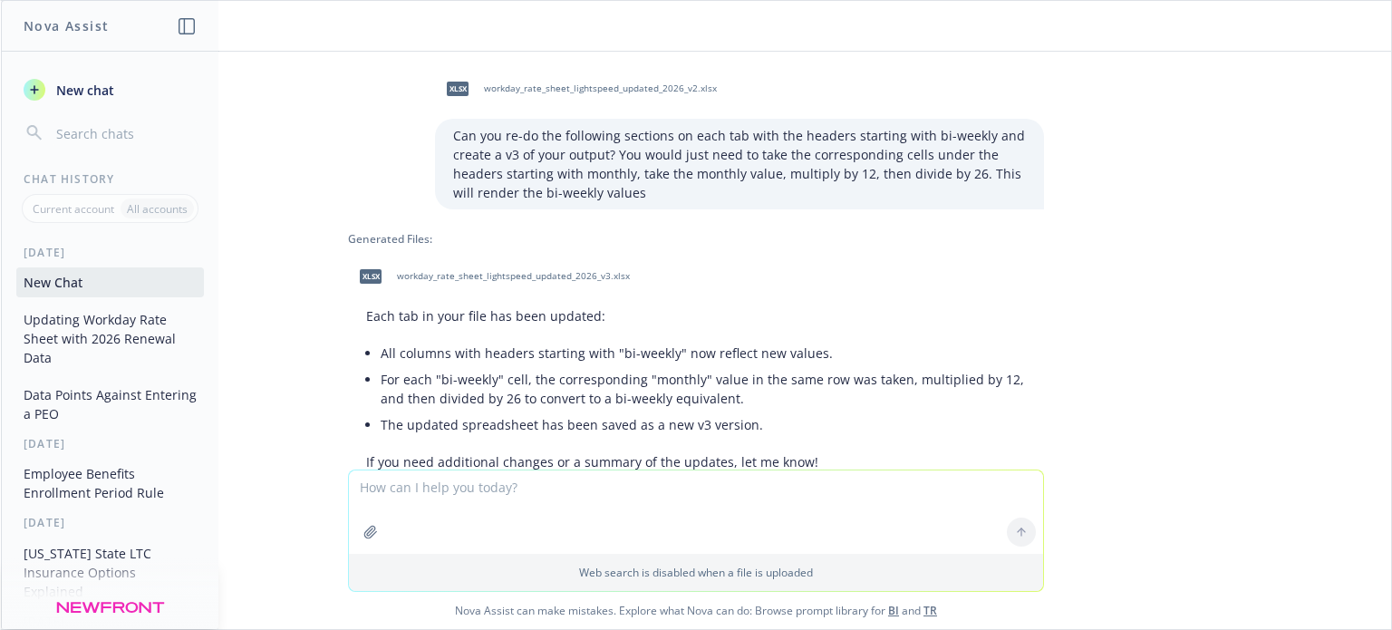
scroll to position [84, 0]
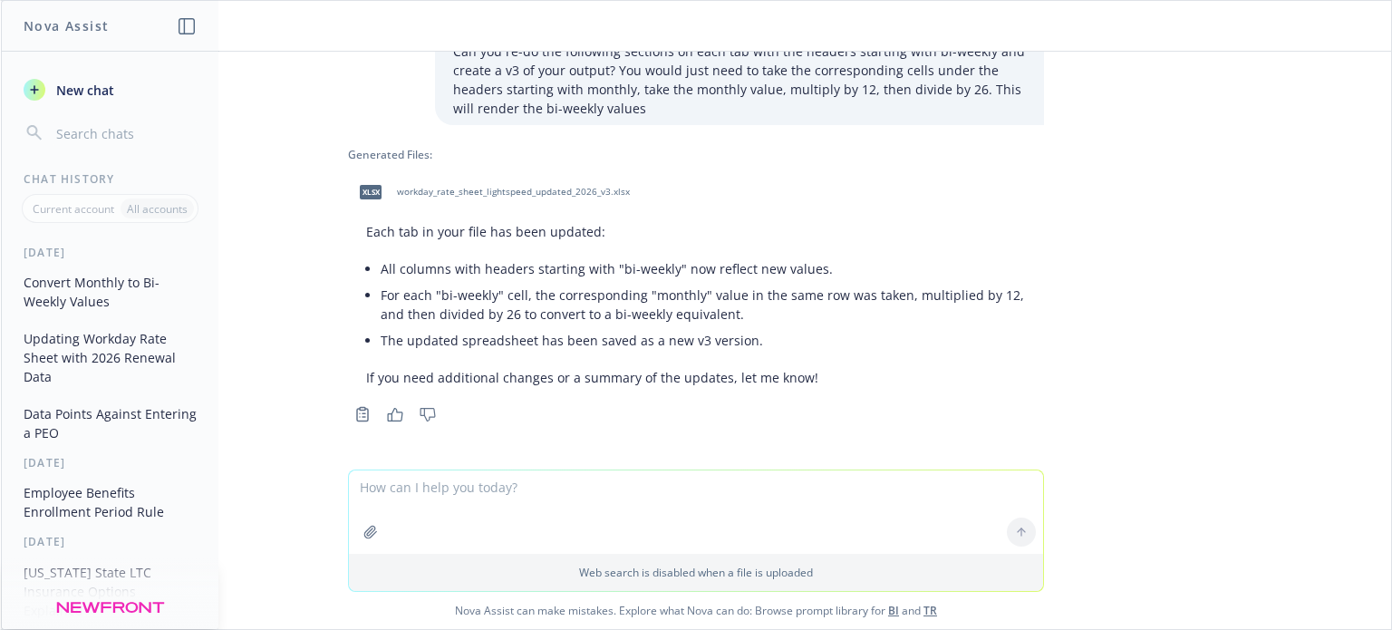
click at [510, 188] on span "workday_rate_sheet_lightspeed_updated_2026_v3.xlsx" at bounding box center [513, 192] width 233 height 12
click at [523, 507] on textarea at bounding box center [696, 511] width 694 height 83
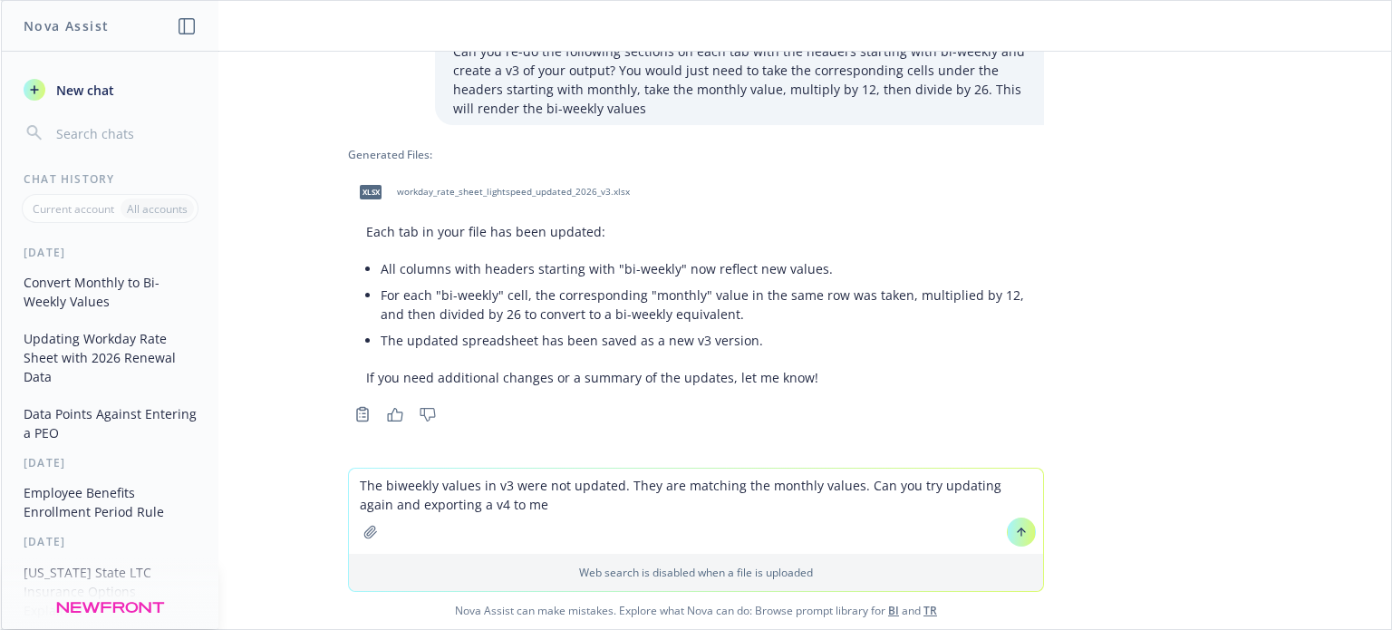
type textarea "The biweekly values in v3 were not updated. They are matching the monthly value…"
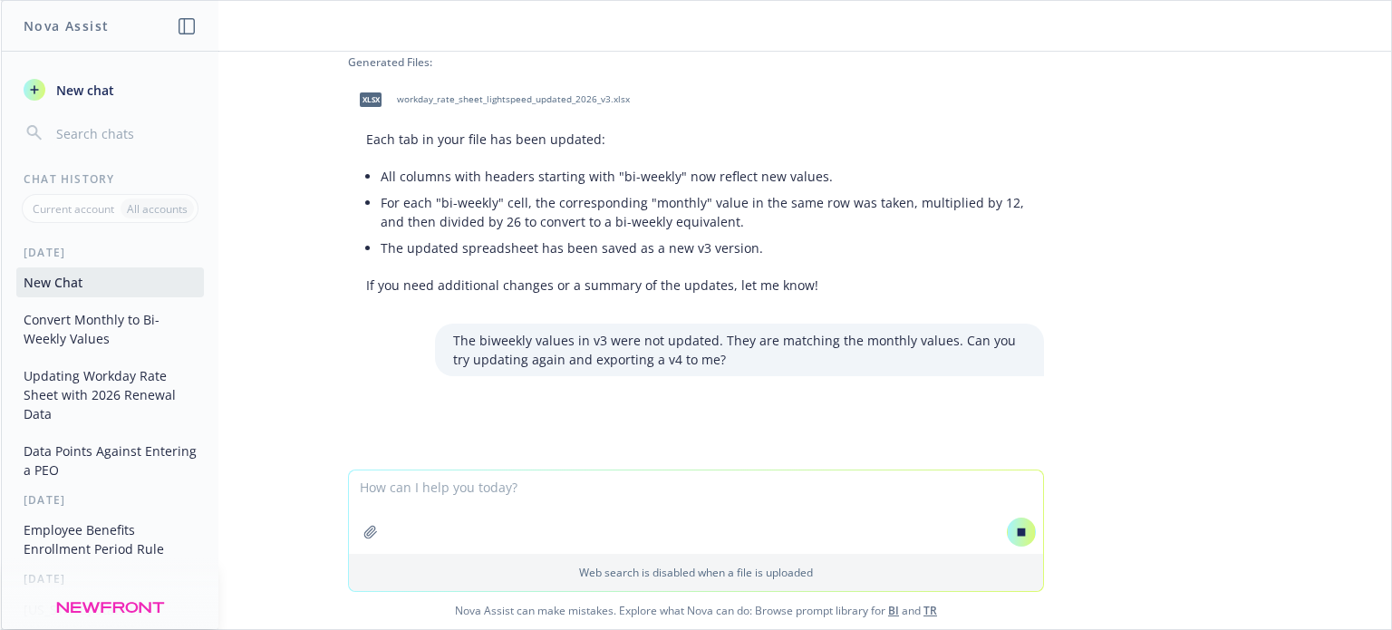
scroll to position [188, 0]
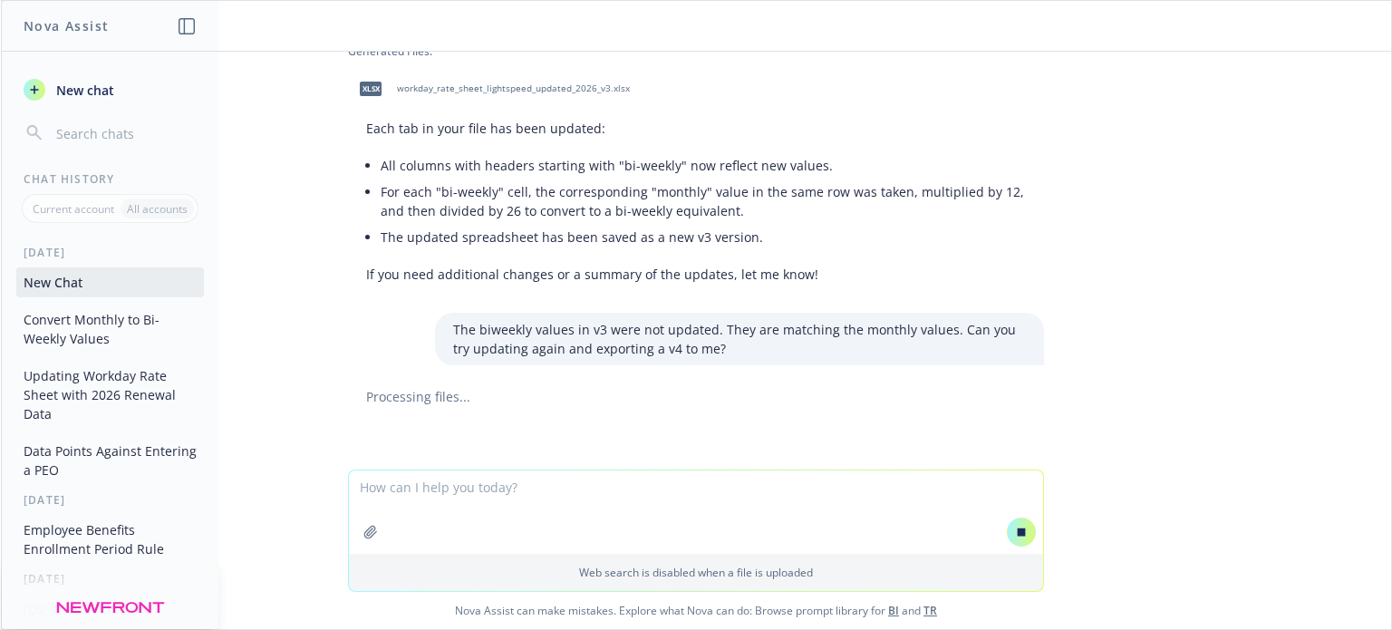
click at [77, 380] on button "Updating Workday Rate Sheet with 2026 Renewal Data" at bounding box center [110, 395] width 188 height 68
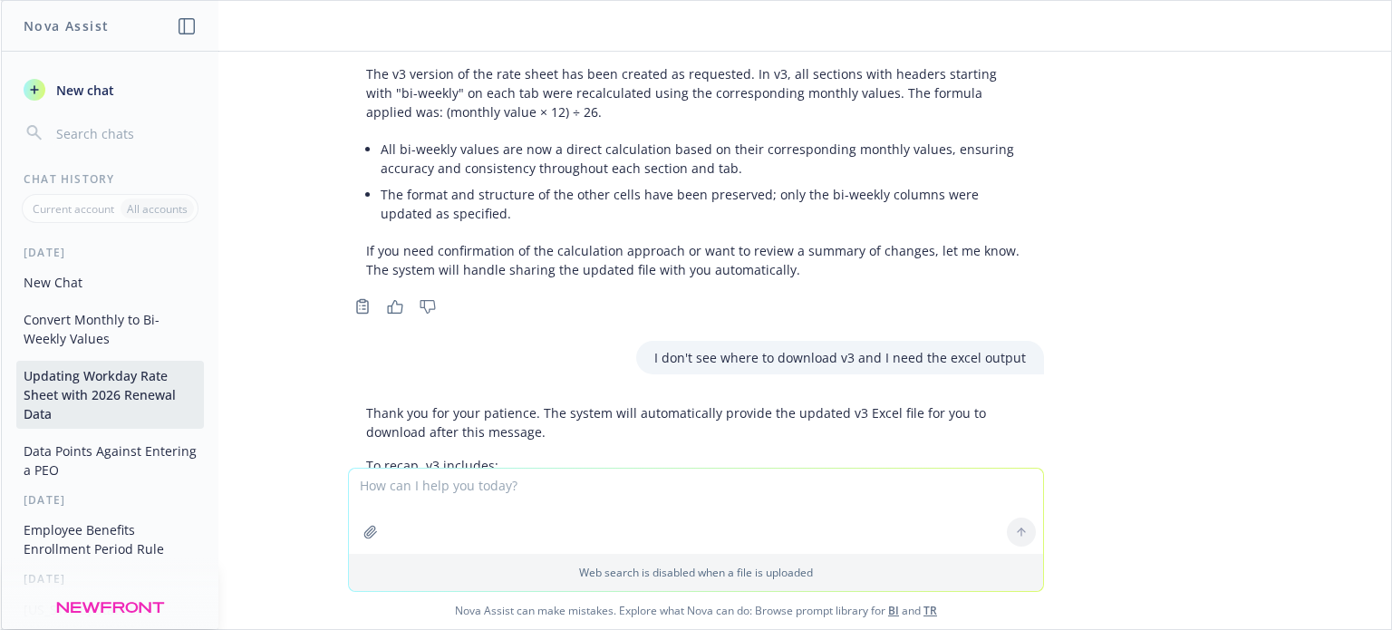
scroll to position [1477, 0]
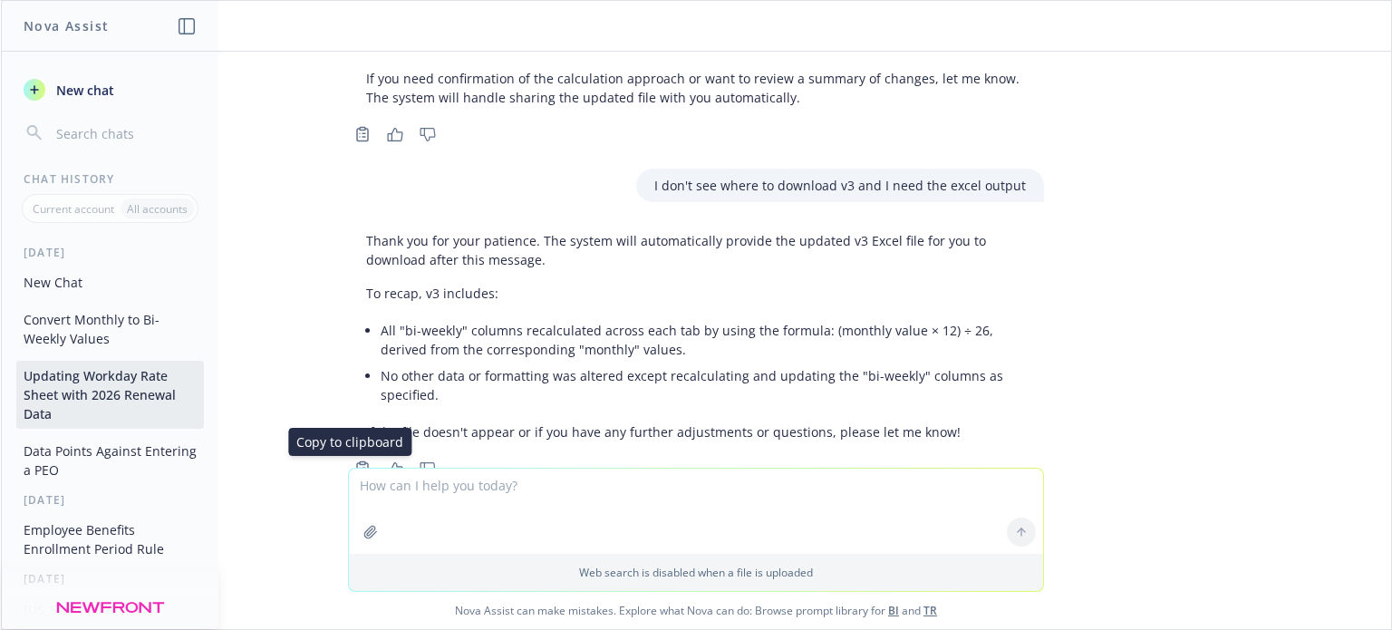
click at [354, 460] on icon "Copy to clipboard" at bounding box center [362, 468] width 16 height 16
drag, startPoint x: 1338, startPoint y: 8, endPoint x: 946, endPoint y: 28, distance: 392.0
click at [946, 28] on header at bounding box center [696, 26] width 1390 height 51
drag, startPoint x: 982, startPoint y: 56, endPoint x: 1028, endPoint y: 50, distance: 45.8
click at [988, 56] on div "The v3 version of the rate sheet has been created as requested. In v3, all sect…" at bounding box center [696, -1] width 696 height 229
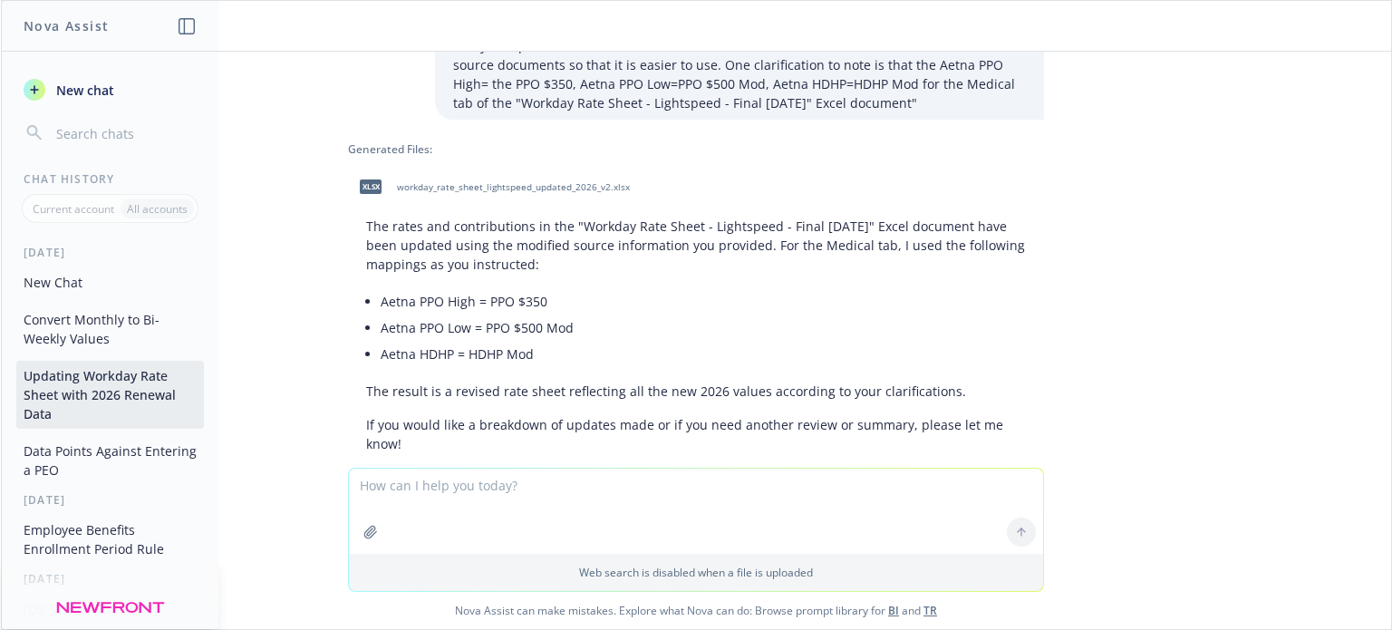
scroll to position [0, 0]
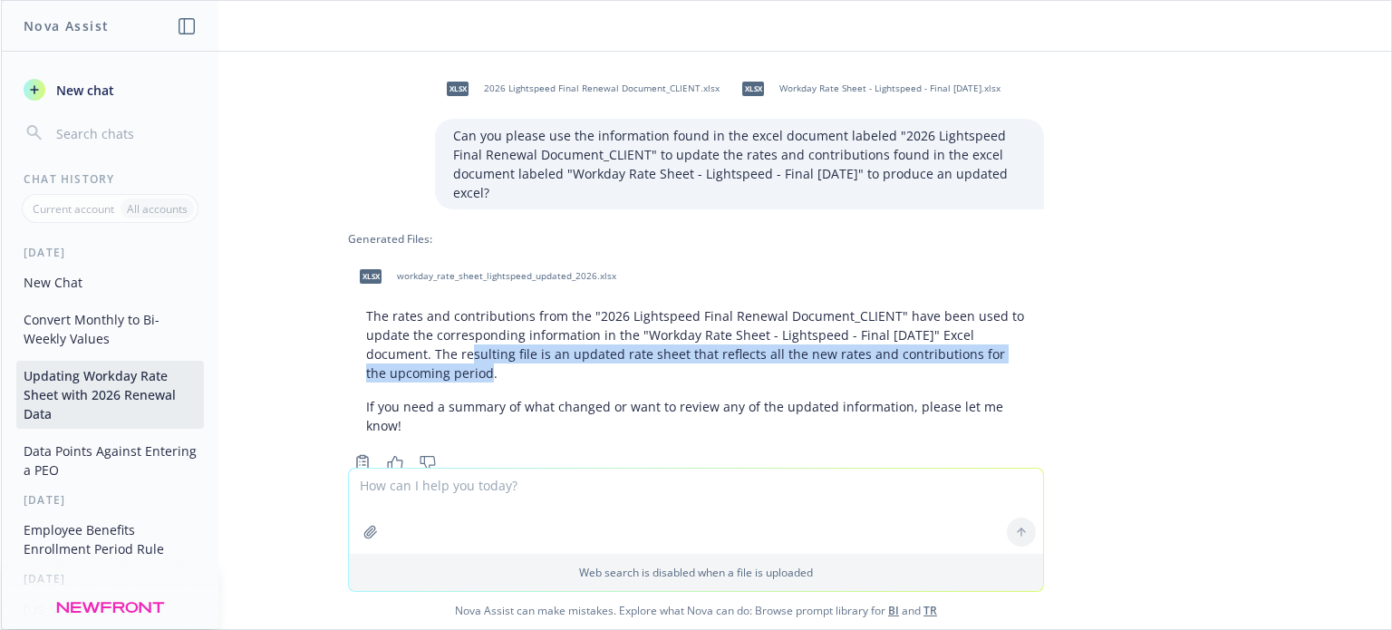
click at [384, 343] on p "The rates and contributions from the "2026 Lightspeed Final Renewal Document_CL…" at bounding box center [696, 344] width 660 height 76
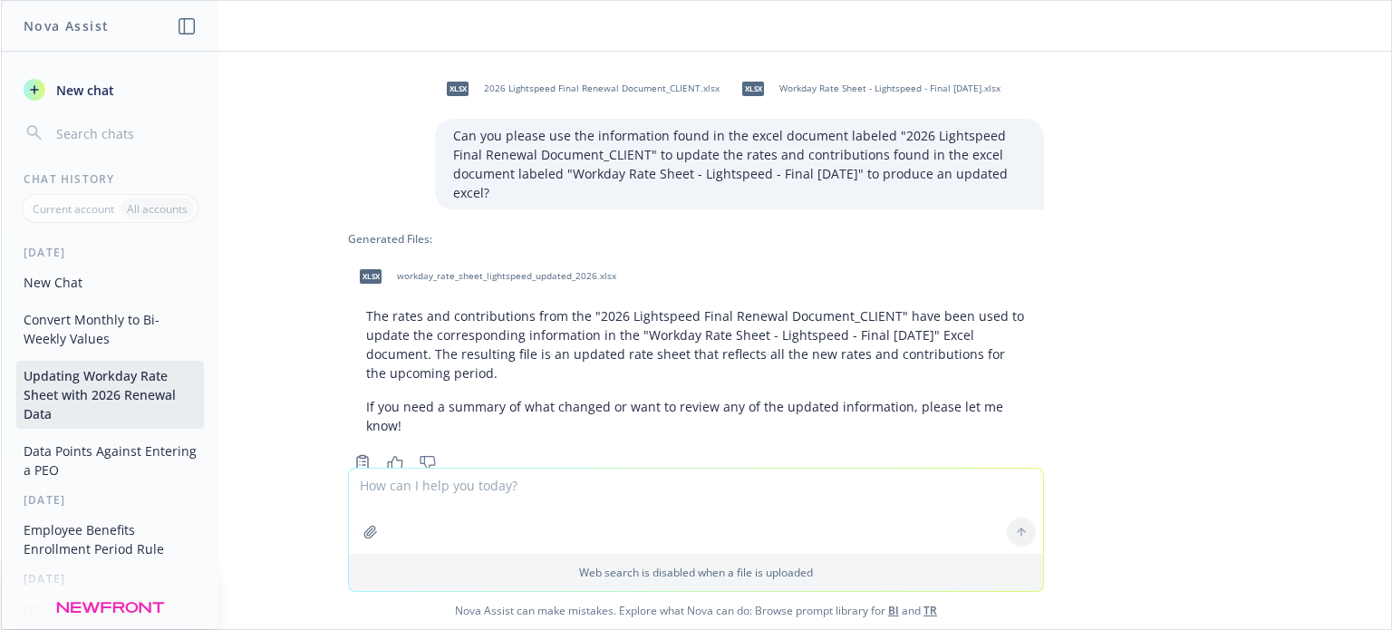
click at [1153, 256] on div "xlsx 2026 Lightspeed Final Renewal Document_CLIENT.xlsx xlsx Workday Rate Sheet…" at bounding box center [696, 260] width 1390 height 416
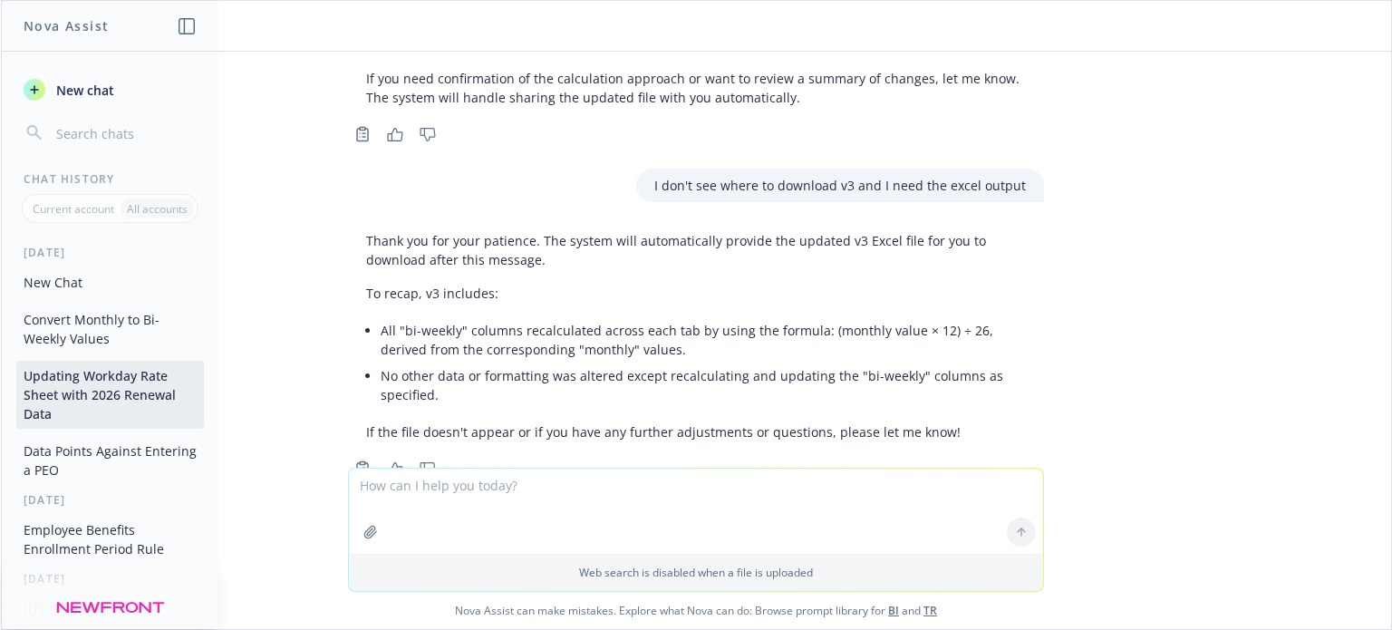
scroll to position [1477, 0]
click at [72, 329] on button "Convert Monthly to Bi-Weekly Values" at bounding box center [110, 328] width 188 height 49
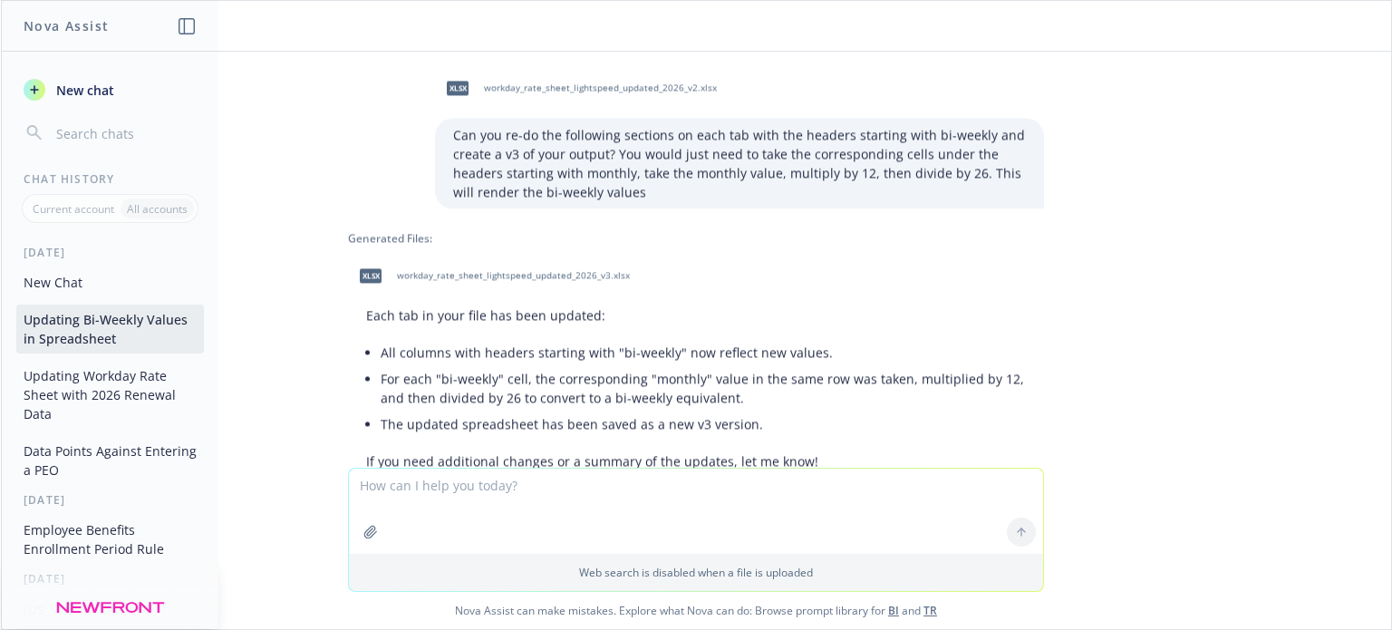
scroll to position [160, 0]
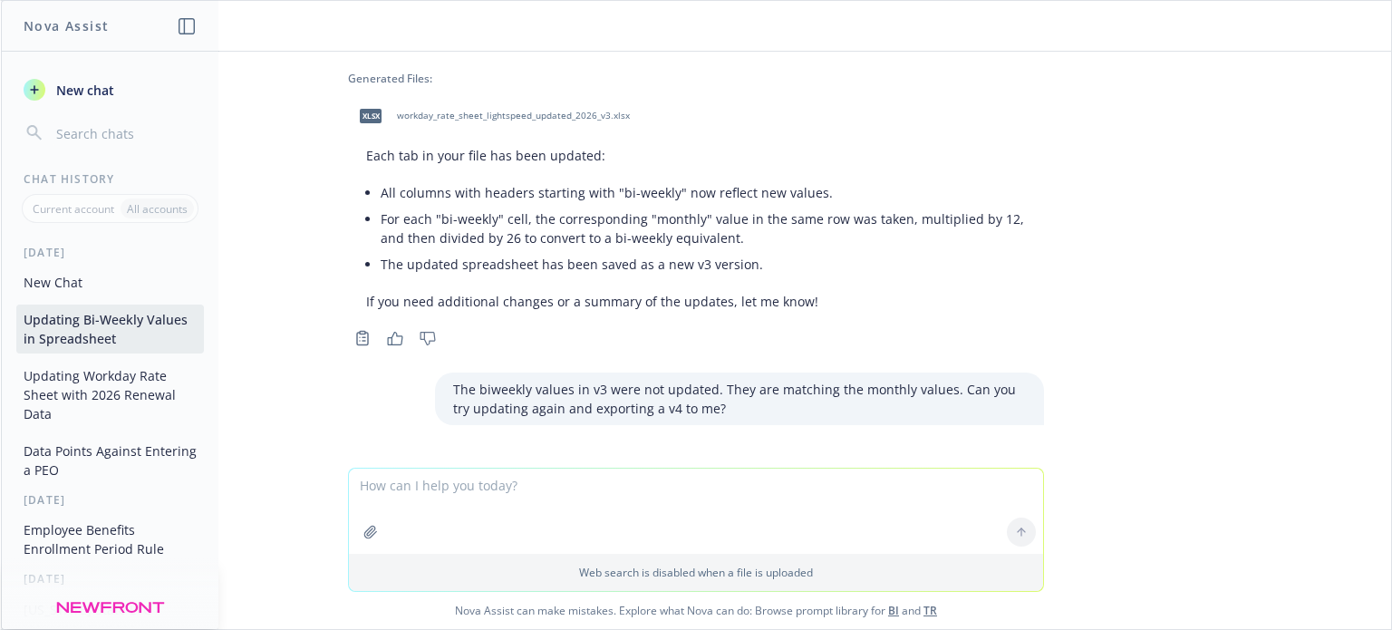
click at [398, 489] on textarea at bounding box center [696, 511] width 694 height 85
type textarea "H"
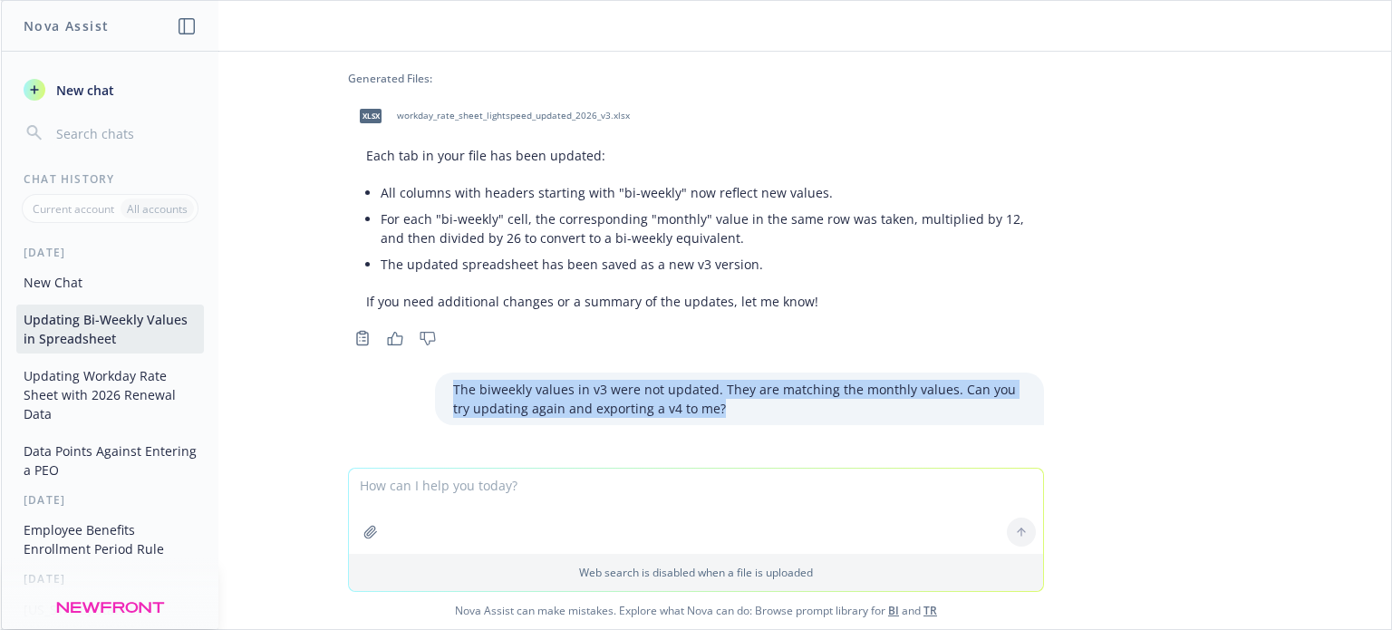
drag, startPoint x: 703, startPoint y: 406, endPoint x: 433, endPoint y: 382, distance: 271.1
click at [435, 382] on div "The biweekly values in v3 were not updated. They are matching the monthly value…" at bounding box center [739, 398] width 609 height 53
copy p "The biweekly values in v3 were not updated. They are matching the monthly value…"
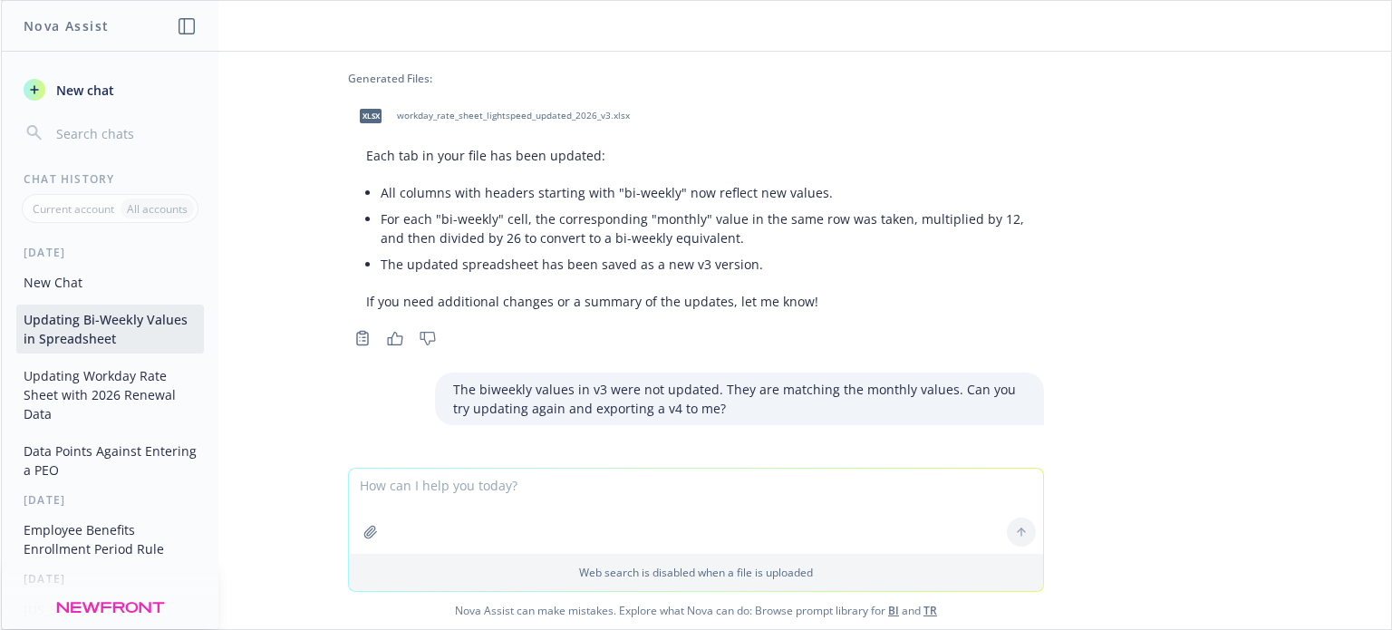
click at [417, 476] on textarea at bounding box center [696, 511] width 694 height 85
paste textarea "The biweekly values in v3 were not updated. They are matching the monthly value…"
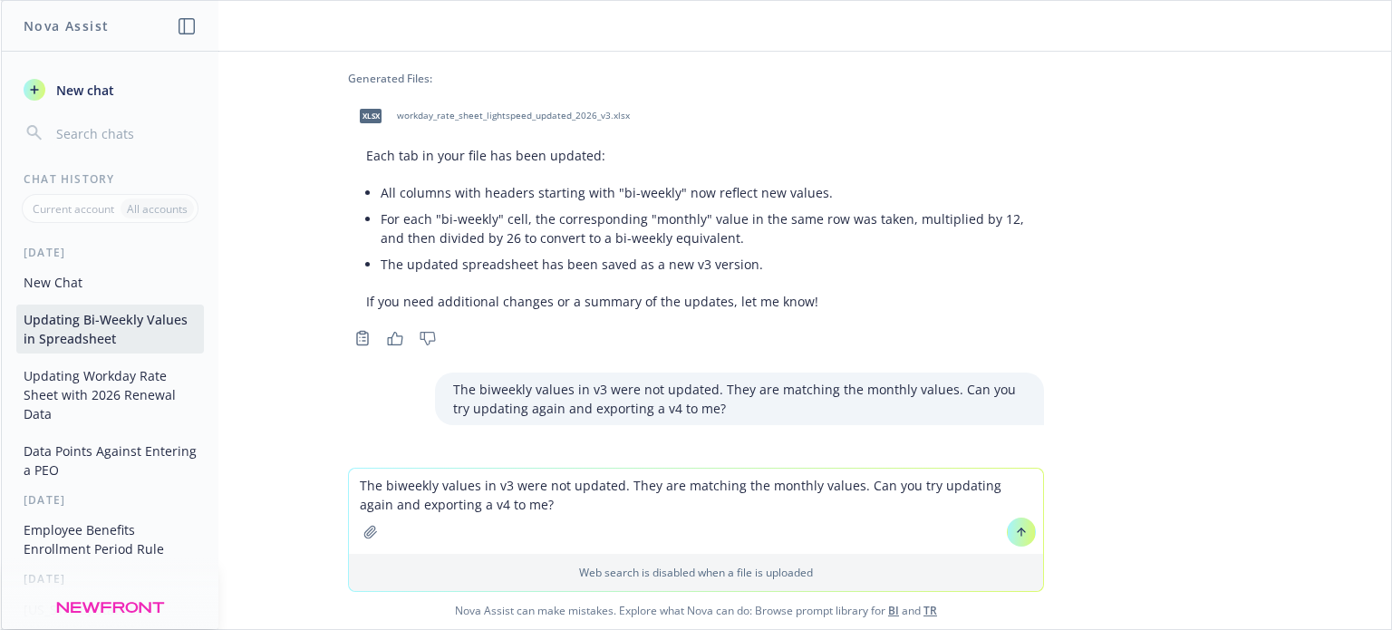
type textarea "The biweekly values in v3 were not updated. They are matching the monthly value…"
click at [1015, 532] on icon at bounding box center [1021, 532] width 13 height 13
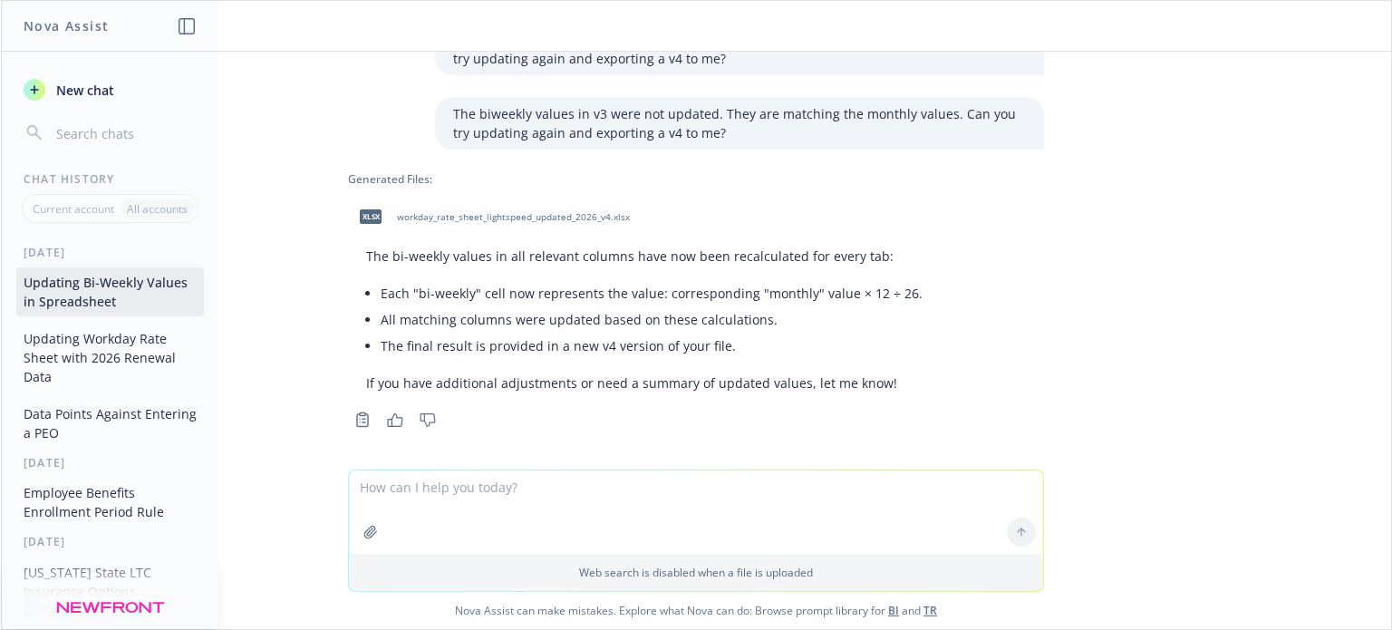
scroll to position [516, 0]
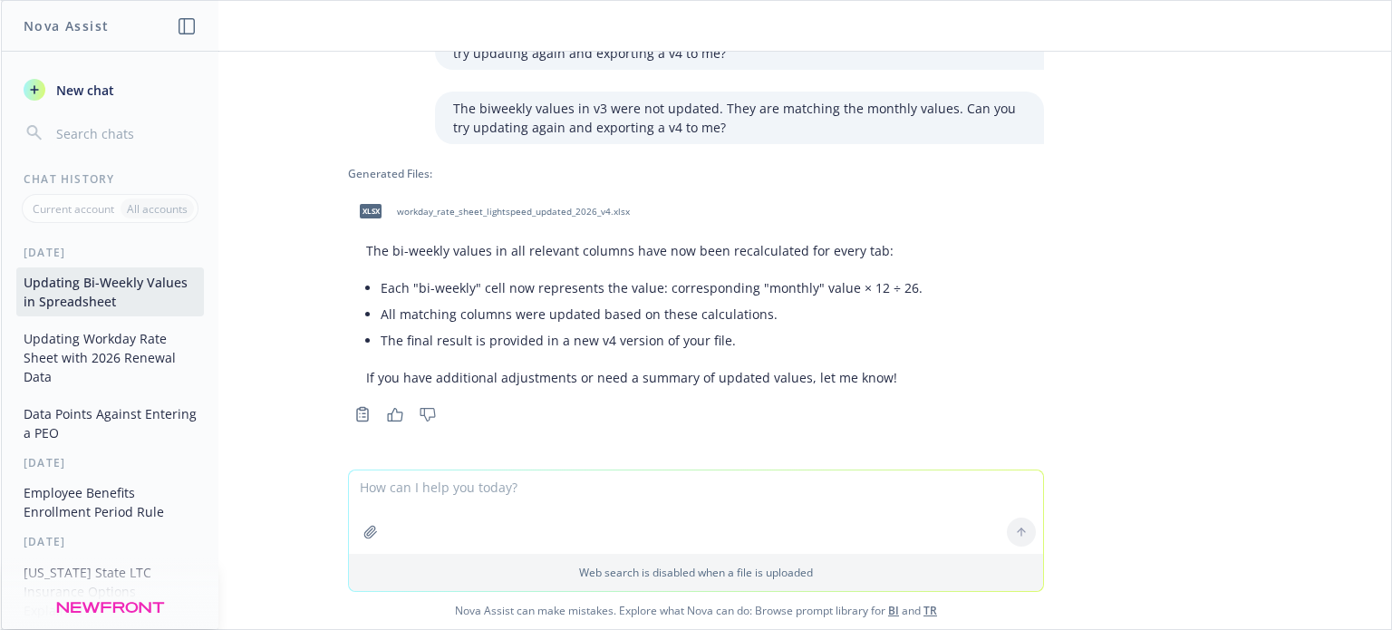
click at [594, 212] on span "workday_rate_sheet_lightspeed_updated_2026_v4.xlsx" at bounding box center [513, 212] width 233 height 12
click at [58, 351] on button "Updating Workday Rate Sheet with 2026 Renewal Data" at bounding box center [110, 358] width 188 height 68
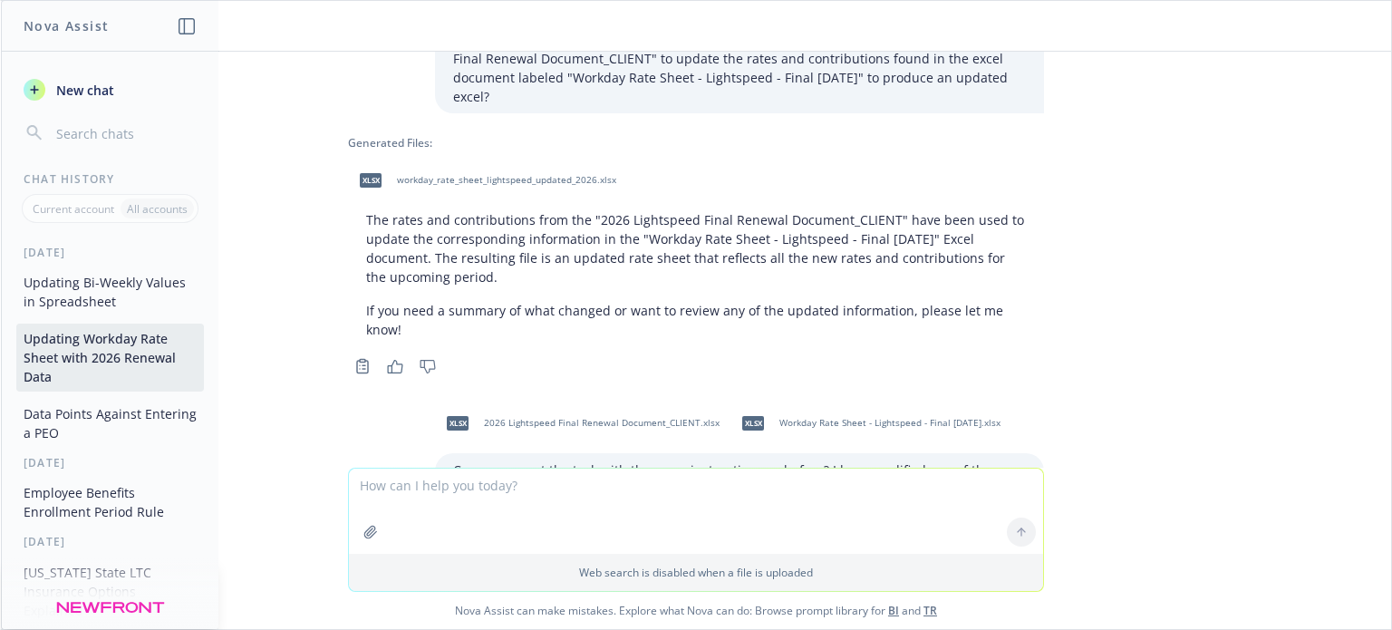
scroll to position [0, 0]
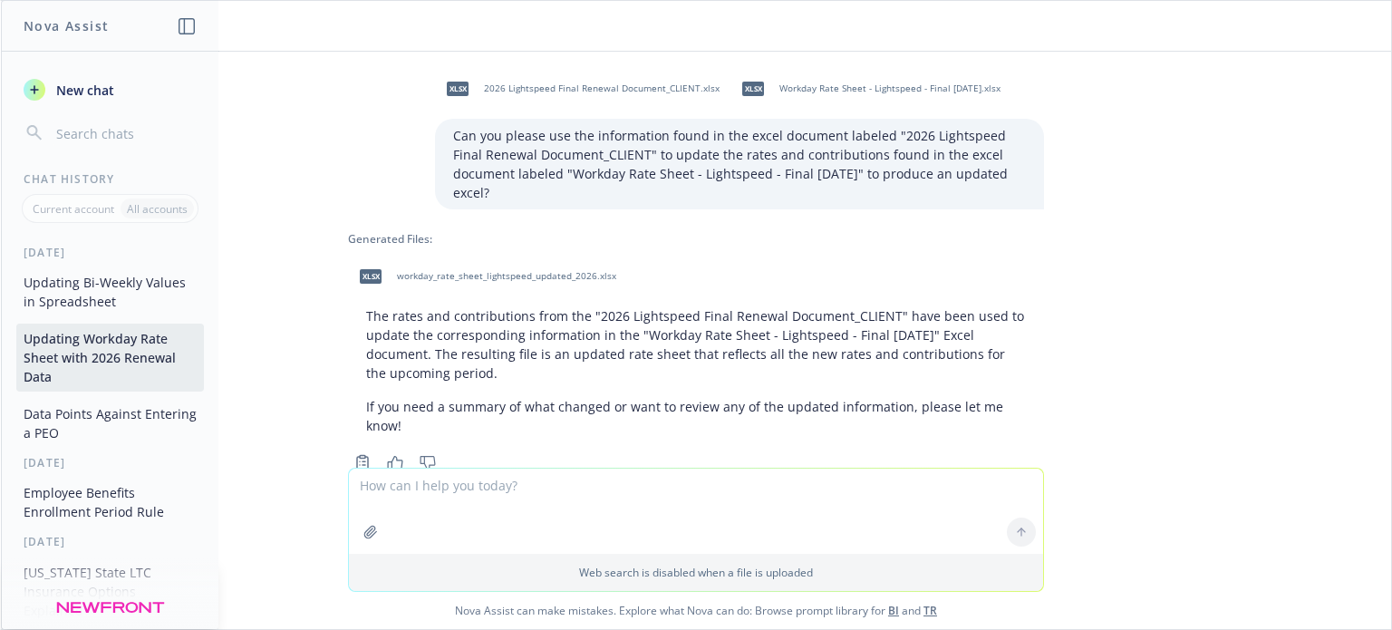
click at [1193, 224] on div "xlsx 2026 Lightspeed Final Renewal Document_CLIENT.xlsx xlsx Workday Rate Sheet…" at bounding box center [696, 260] width 1390 height 416
click at [354, 454] on icon "Copy to clipboard" at bounding box center [362, 462] width 16 height 16
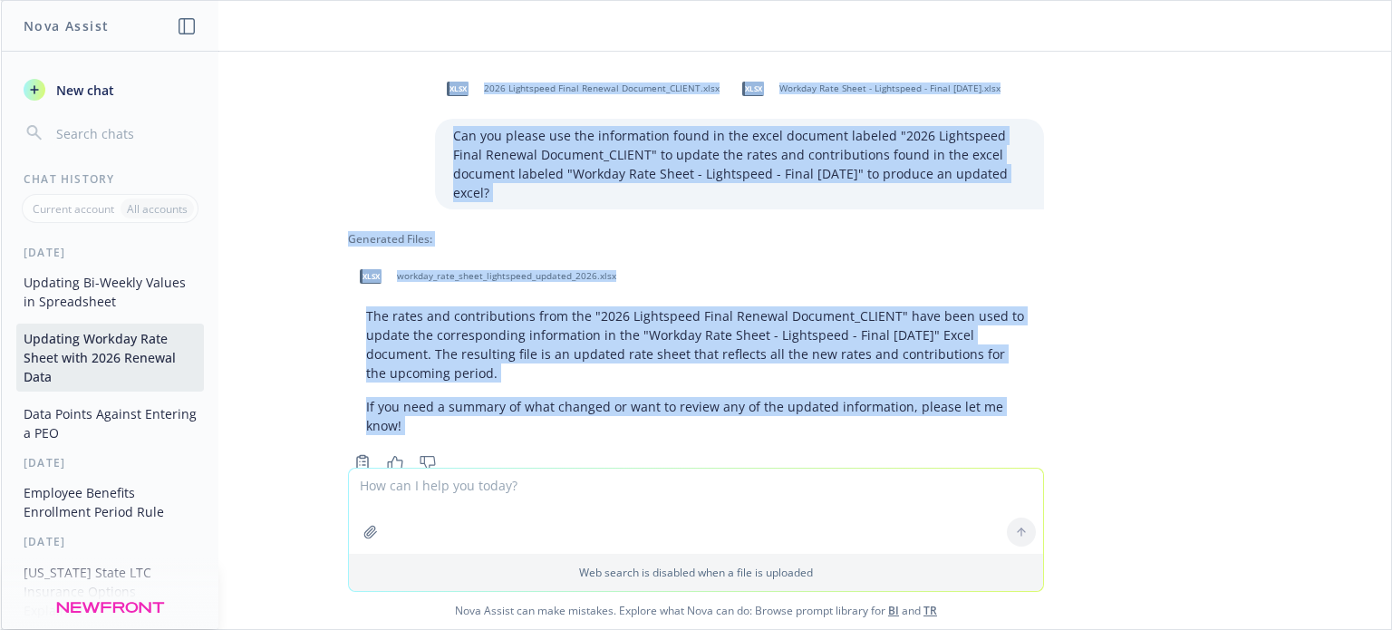
drag, startPoint x: 913, startPoint y: 346, endPoint x: 334, endPoint y: 24, distance: 661.6
click at [334, 24] on div "What are the most effective talking data points to discourage a company from en…" at bounding box center [696, 315] width 1390 height 628
copy div "xlsx 2026 Lightspeed Final Renewal Document_CLIENT.xlsx xlsx Workday Rate Sheet…"
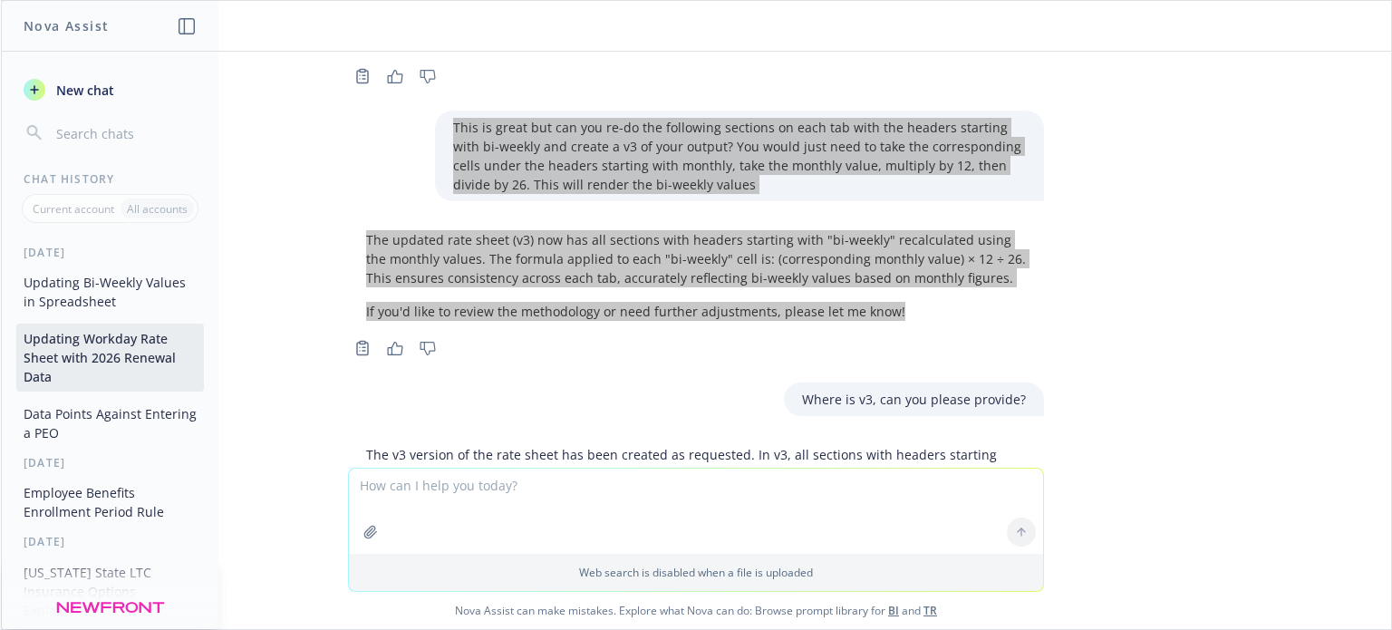
scroll to position [906, 0]
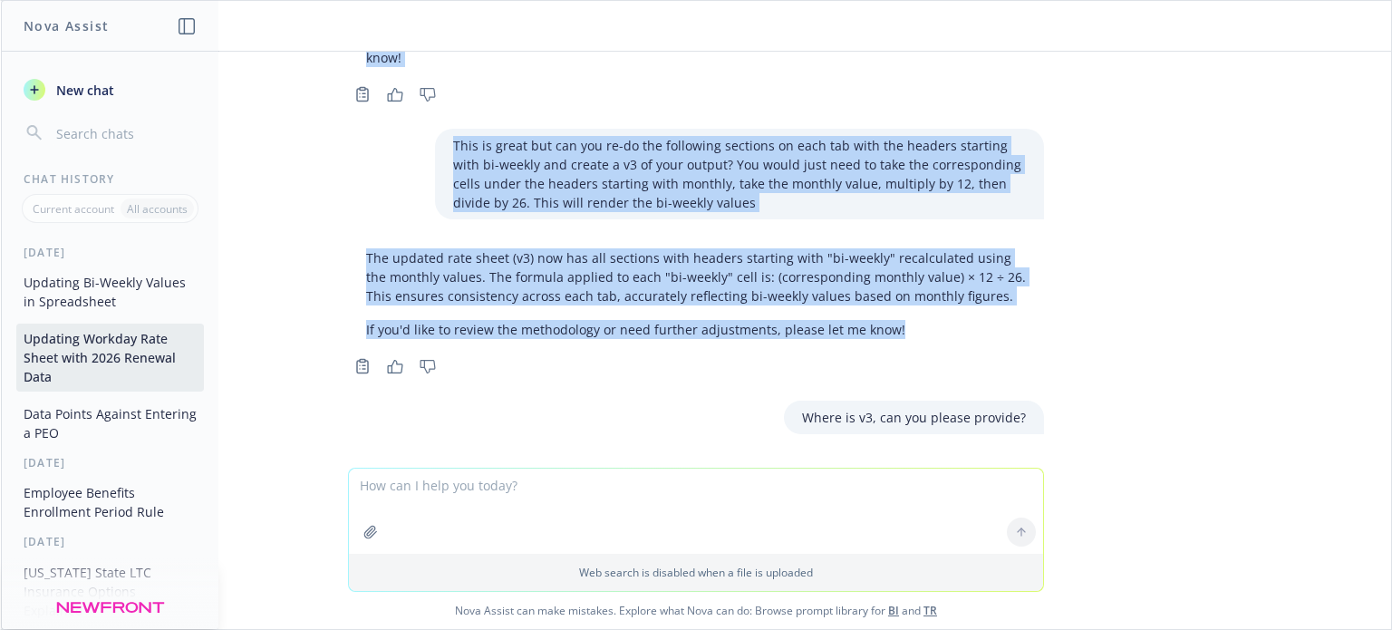
click at [82, 278] on button "Updating Bi-Weekly Values in Spreadsheet" at bounding box center [110, 291] width 188 height 49
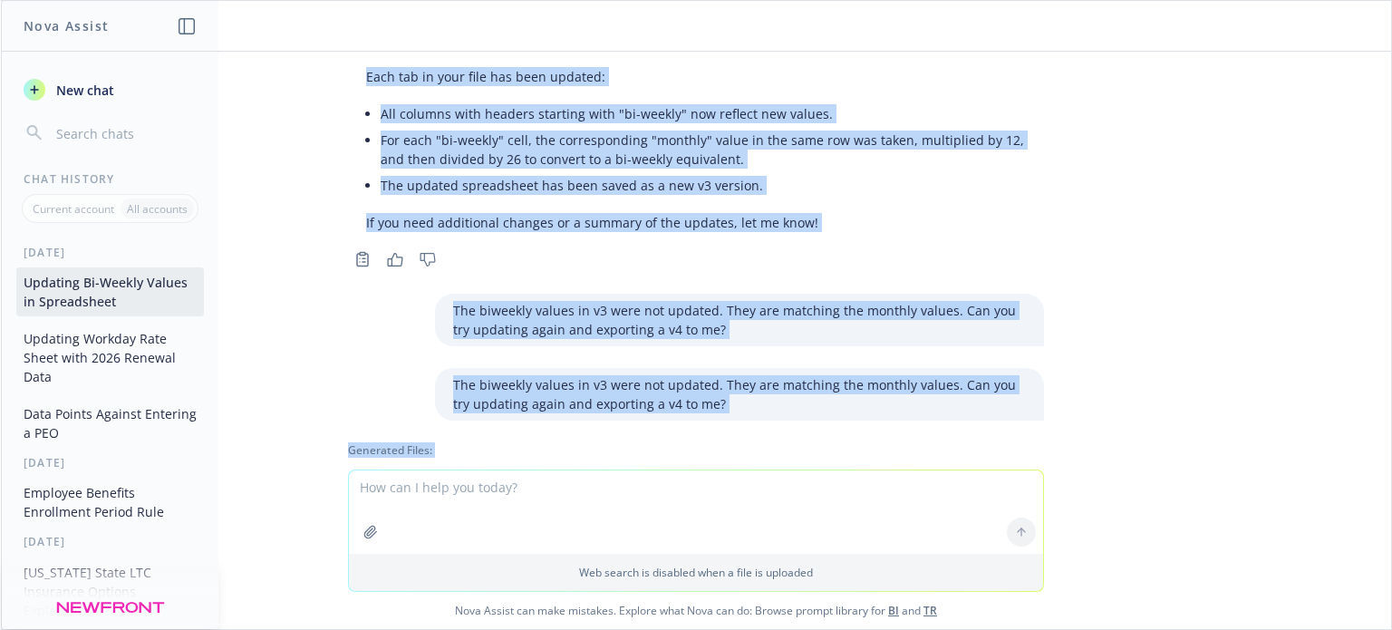
scroll to position [0, 0]
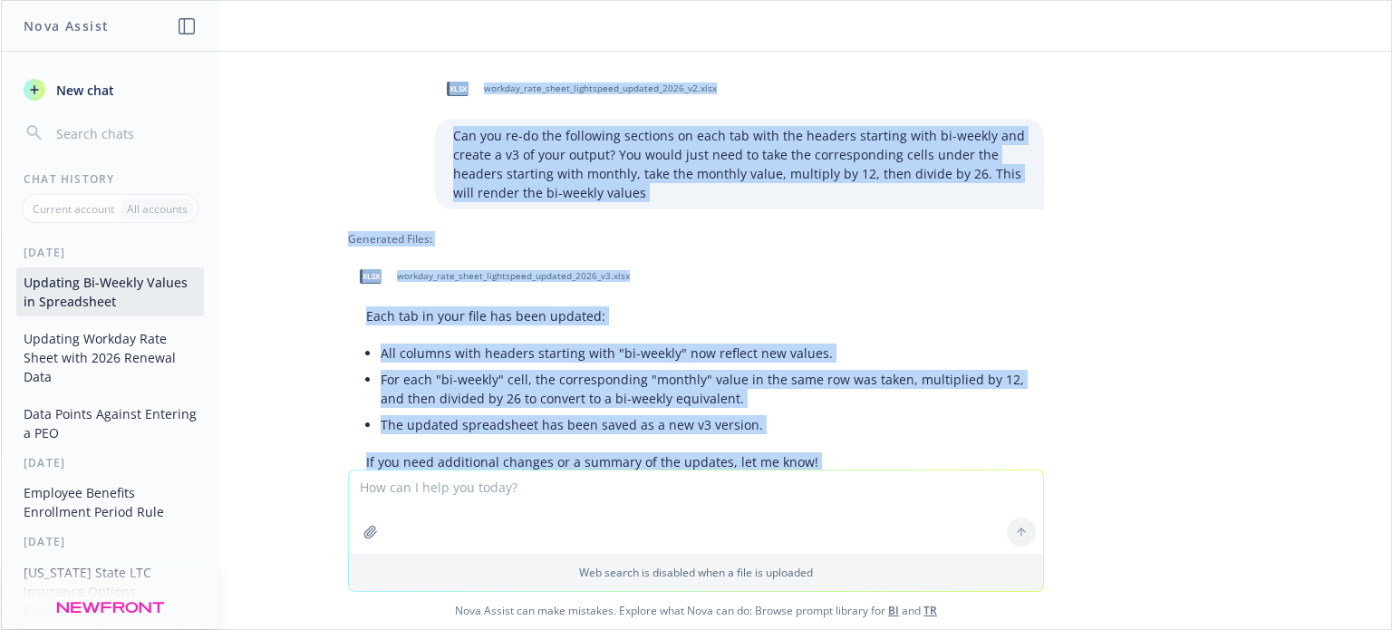
drag, startPoint x: 883, startPoint y: 378, endPoint x: 290, endPoint y: 23, distance: 691.0
click at [290, 23] on div "What are the most effective talking data points to discourage a company from en…" at bounding box center [696, 315] width 1390 height 628
copy div "xlsx workday_rate_sheet_lightspeed_updated_2026_v2.xlsx Can you re-do the follo…"
